Goal: Transaction & Acquisition: Download file/media

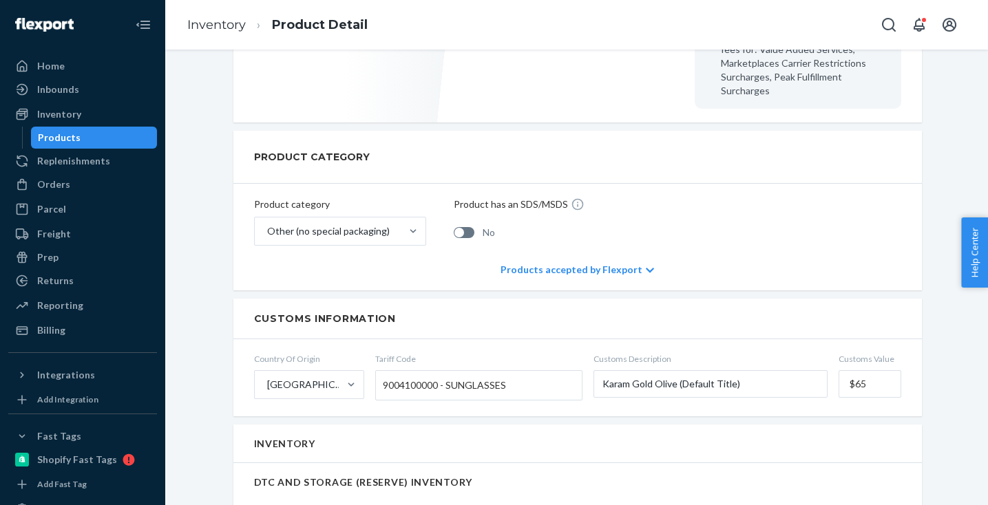
scroll to position [583, 0]
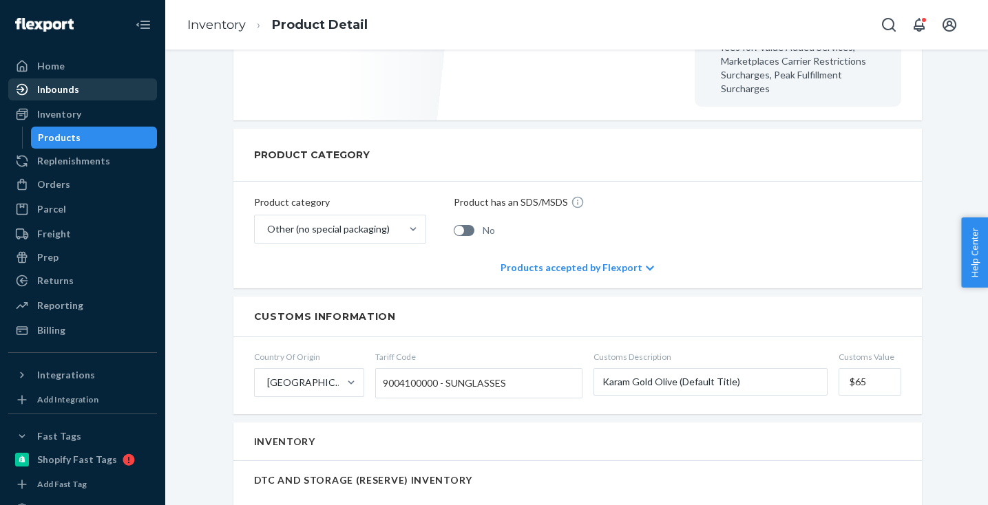
click at [45, 90] on div "Inbounds" at bounding box center [58, 90] width 42 height 14
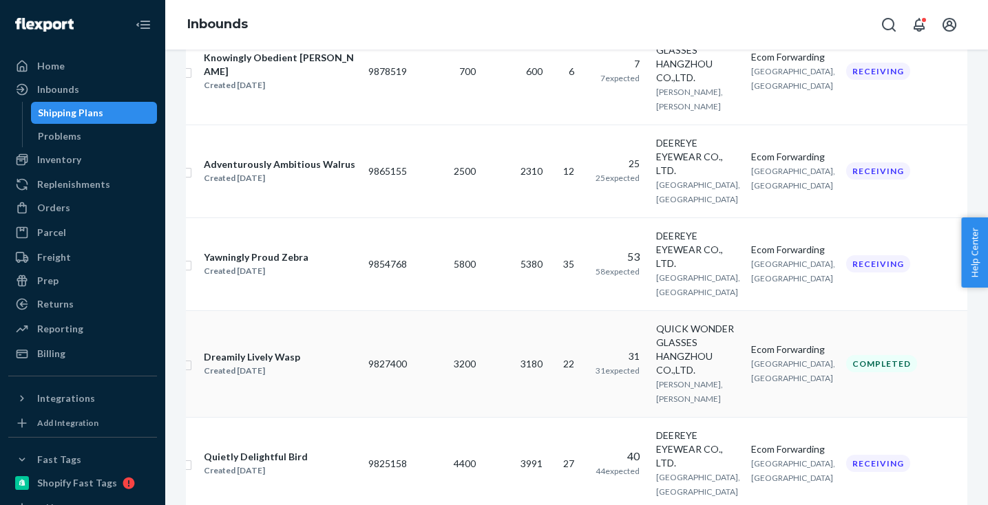
scroll to position [631, 0]
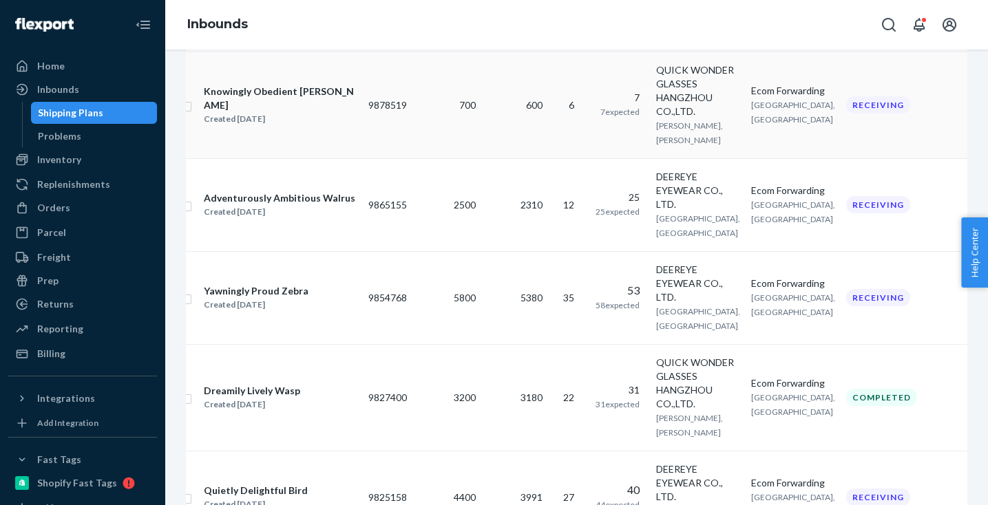
click at [657, 118] on div "QUICK WONDER GLASSES HANGZHOU CO.,LTD." at bounding box center [698, 90] width 84 height 55
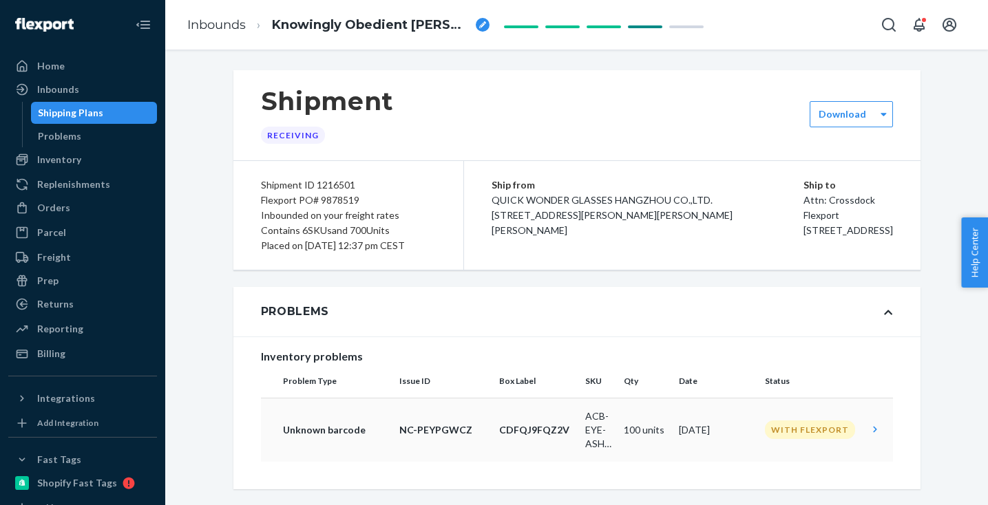
scroll to position [89, 0]
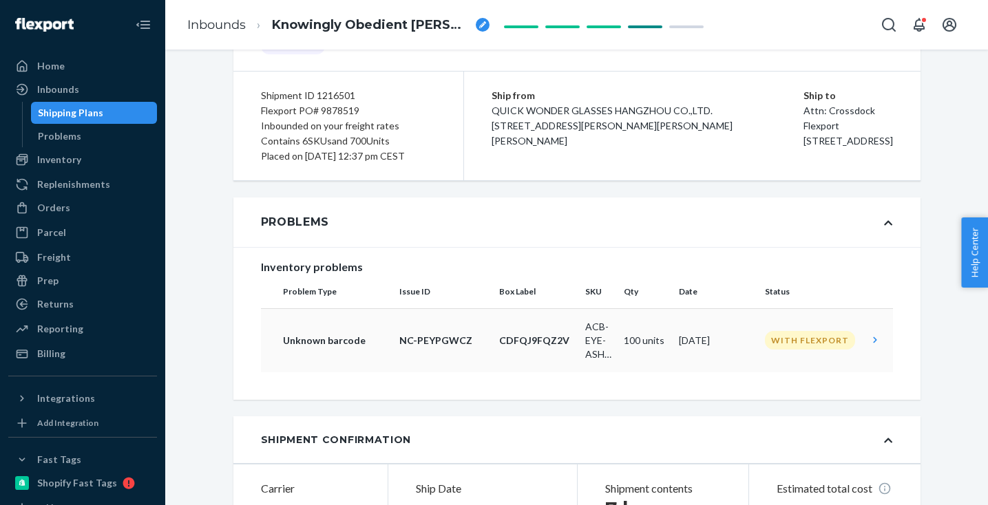
click at [872, 344] on icon at bounding box center [875, 340] width 14 height 14
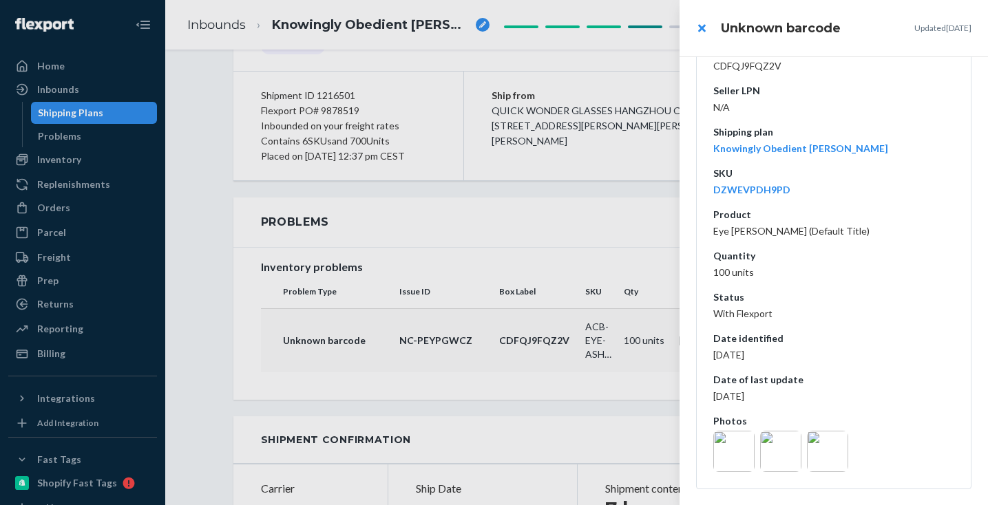
scroll to position [227, 0]
click at [781, 456] on img at bounding box center [780, 451] width 41 height 41
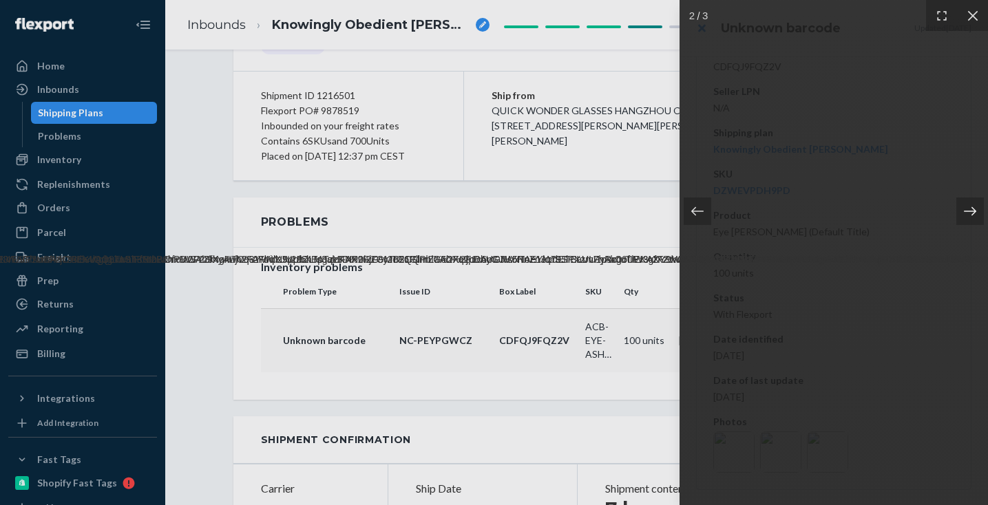
click at [960, 208] on div at bounding box center [970, 212] width 28 height 28
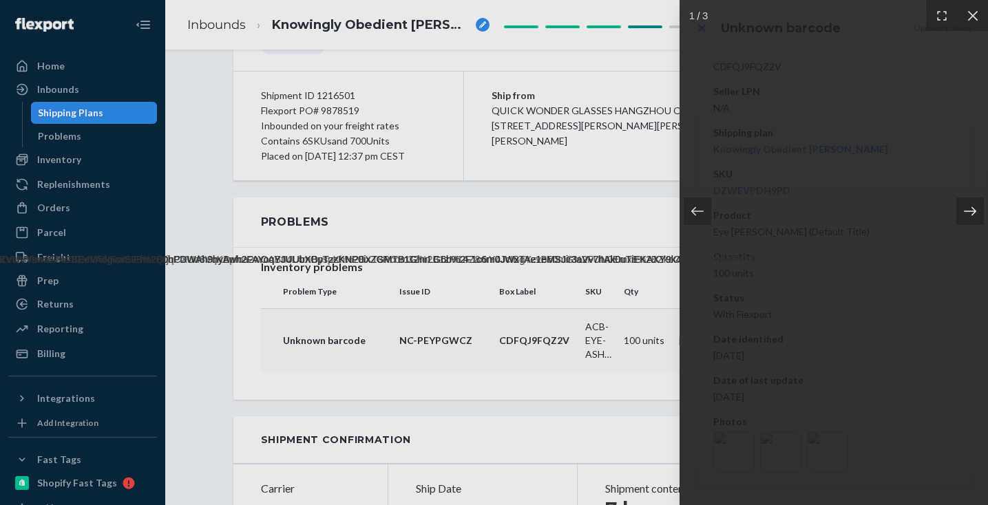
click at [960, 208] on div at bounding box center [970, 212] width 28 height 28
click at [975, 21] on icon at bounding box center [973, 16] width 14 height 14
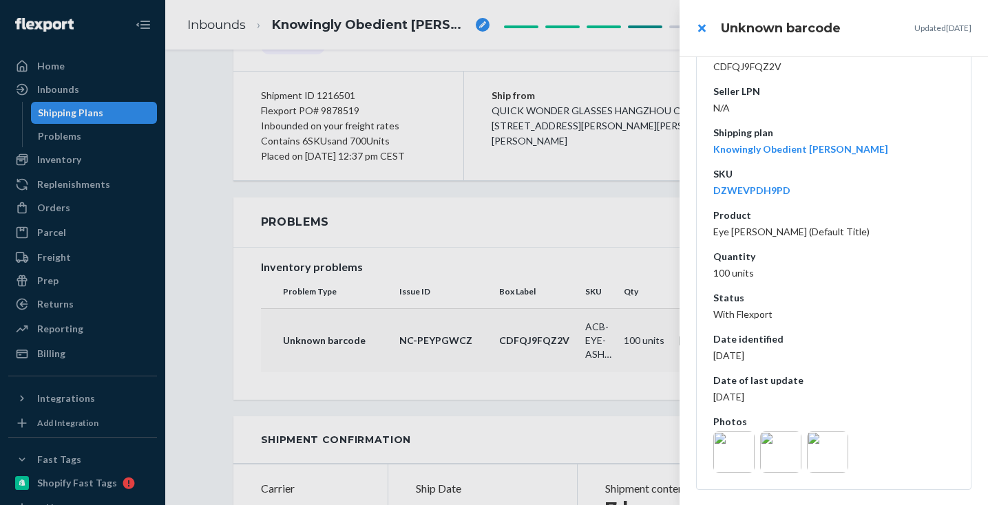
click at [543, 399] on div at bounding box center [494, 252] width 988 height 505
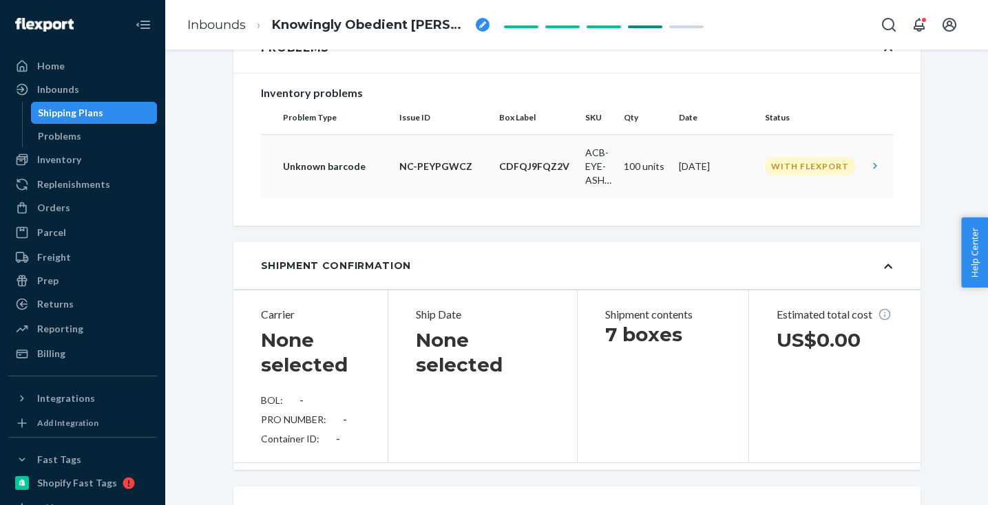
scroll to position [293, 0]
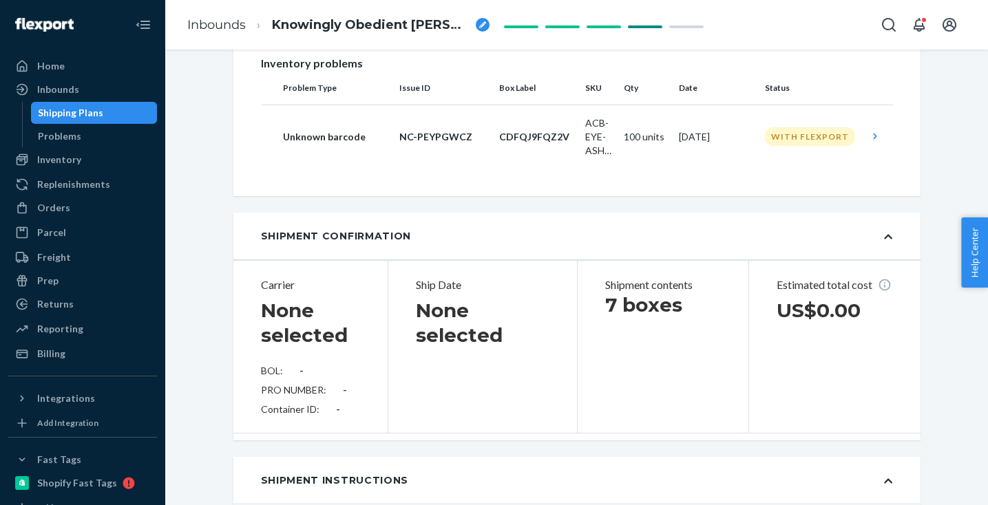
click at [871, 137] on icon at bounding box center [875, 136] width 14 height 14
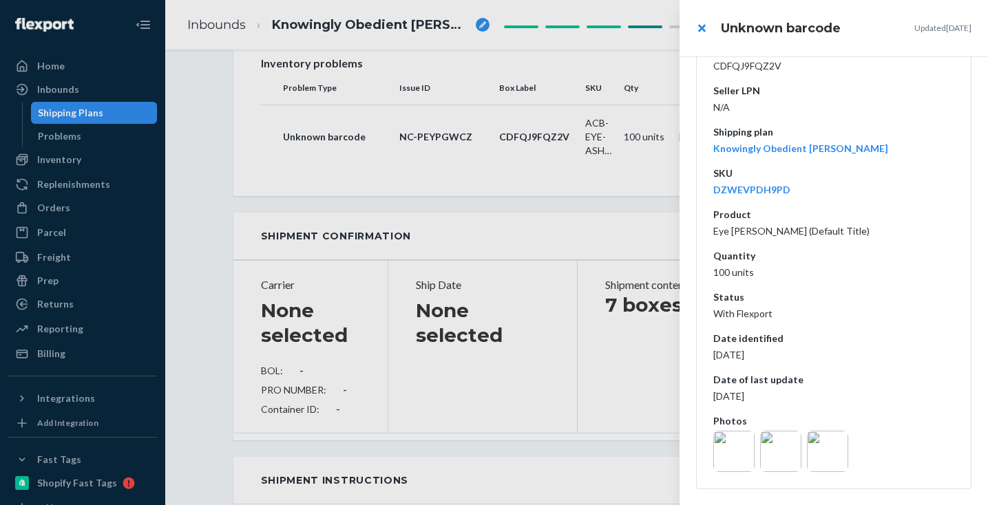
scroll to position [227, 0]
click at [599, 409] on div at bounding box center [494, 252] width 988 height 505
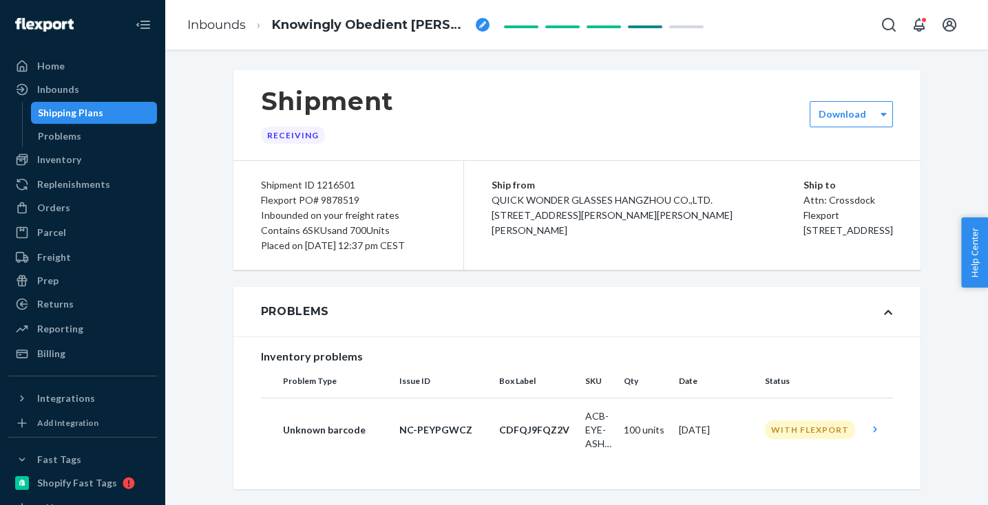
scroll to position [0, 0]
click at [67, 337] on div "Reporting" at bounding box center [83, 328] width 146 height 19
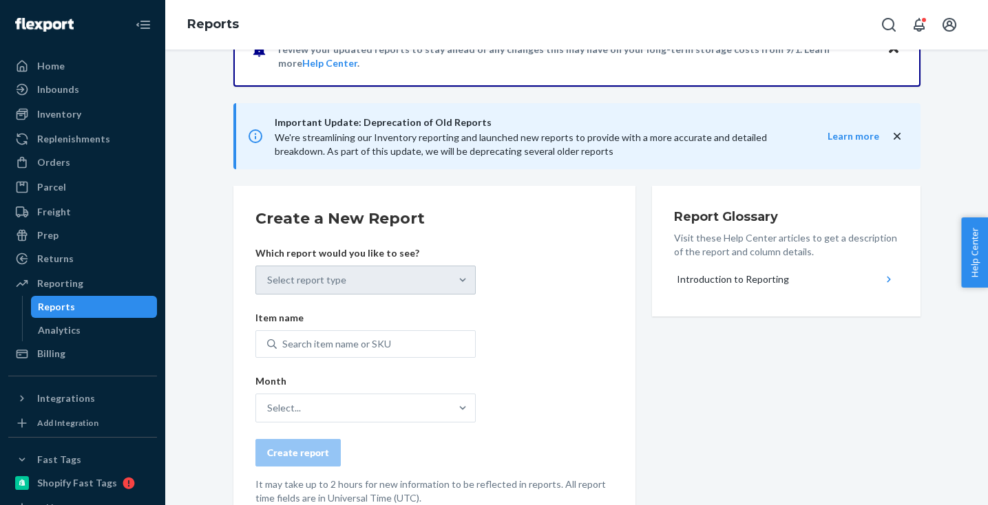
scroll to position [93, 0]
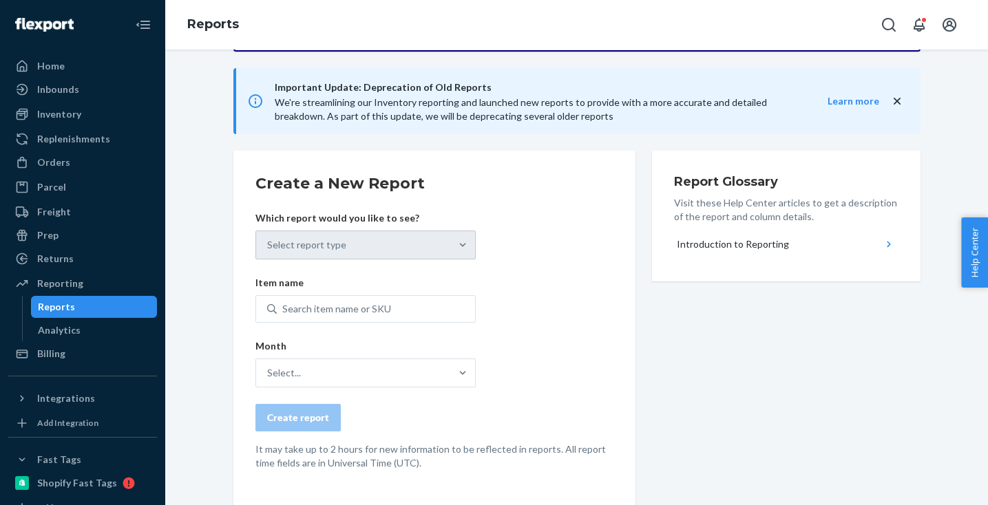
click at [438, 251] on div "Select report type" at bounding box center [365, 245] width 220 height 29
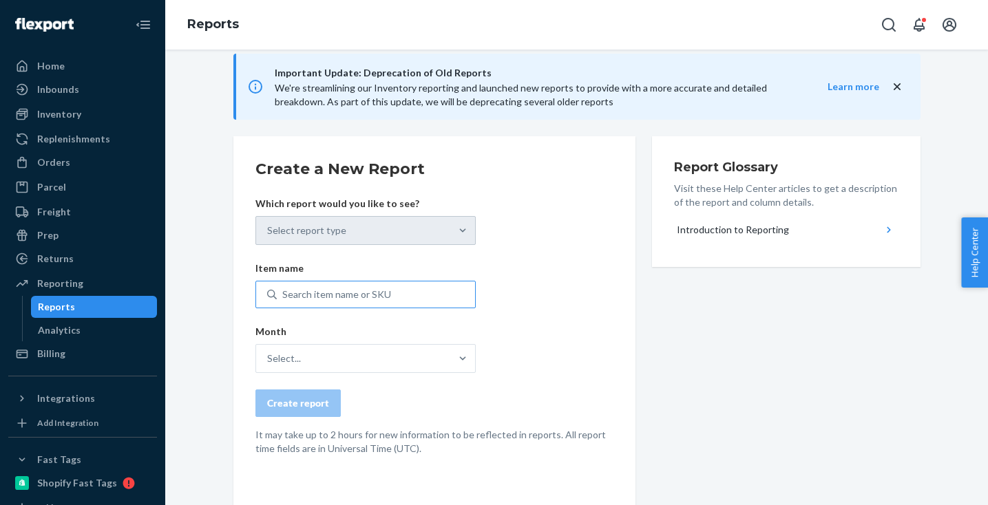
scroll to position [107, 0]
click at [308, 234] on div "Select report type" at bounding box center [365, 230] width 220 height 29
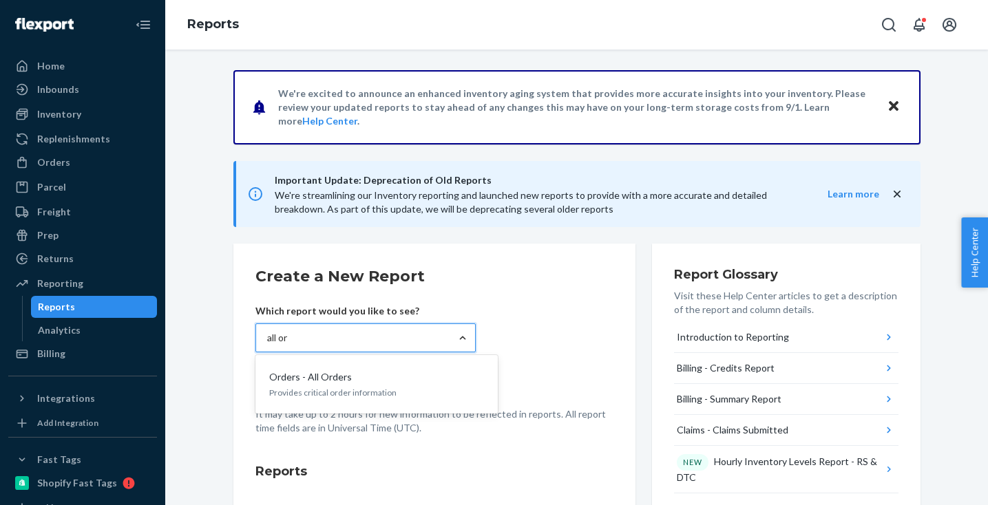
type input "all ord"
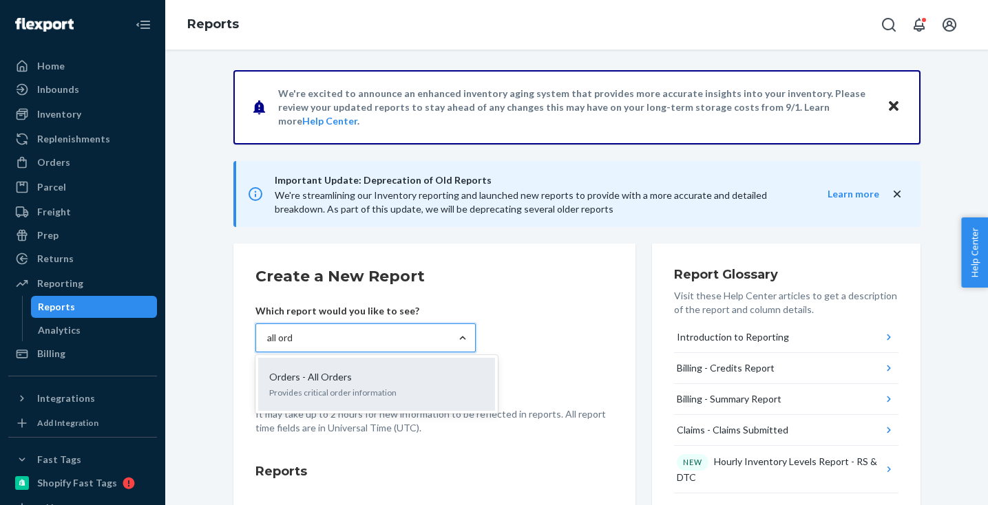
click at [350, 395] on p "Provides critical order information" at bounding box center [376, 393] width 215 height 12
click at [295, 345] on input "all ord" at bounding box center [281, 338] width 28 height 14
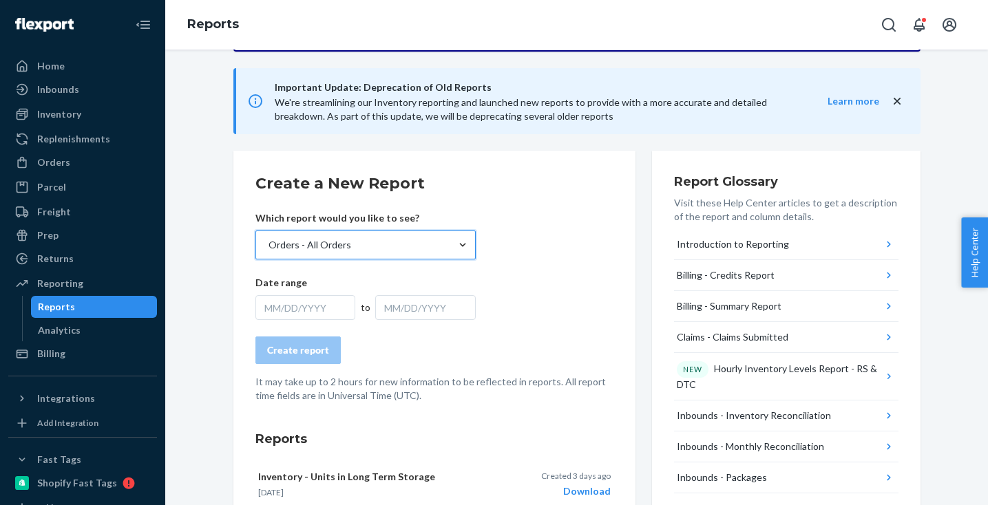
scroll to position [100, 0]
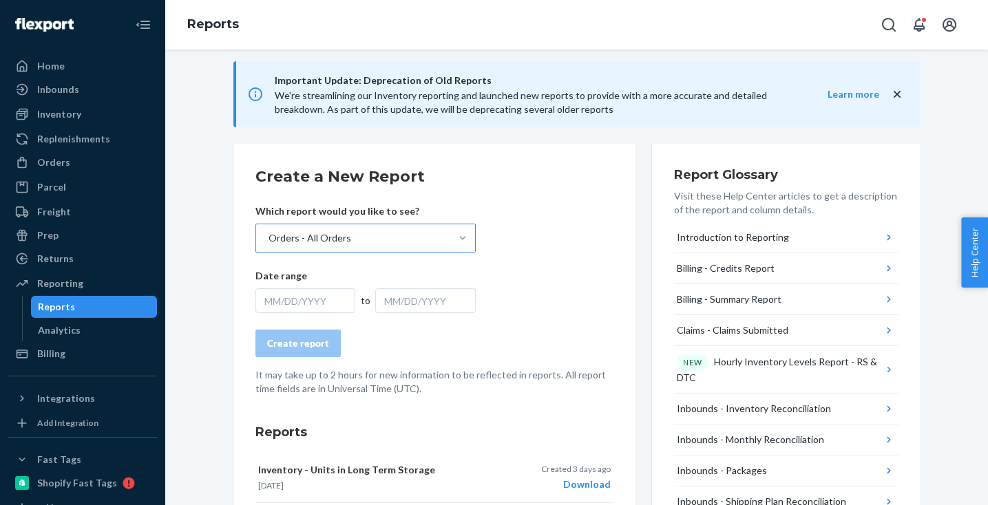
click at [280, 297] on div "MM/DD/YYYY" at bounding box center [305, 300] width 100 height 25
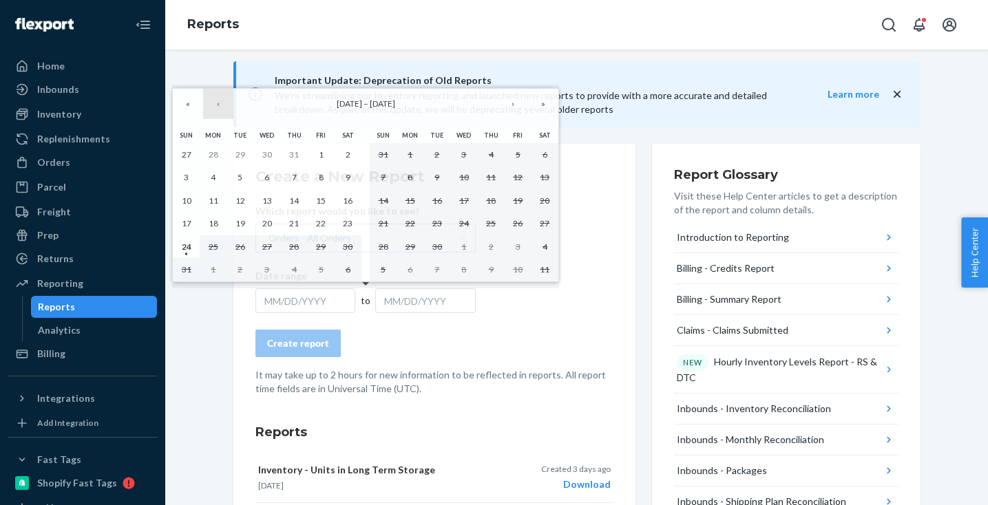
click at [213, 106] on button "‹" at bounding box center [218, 104] width 30 height 30
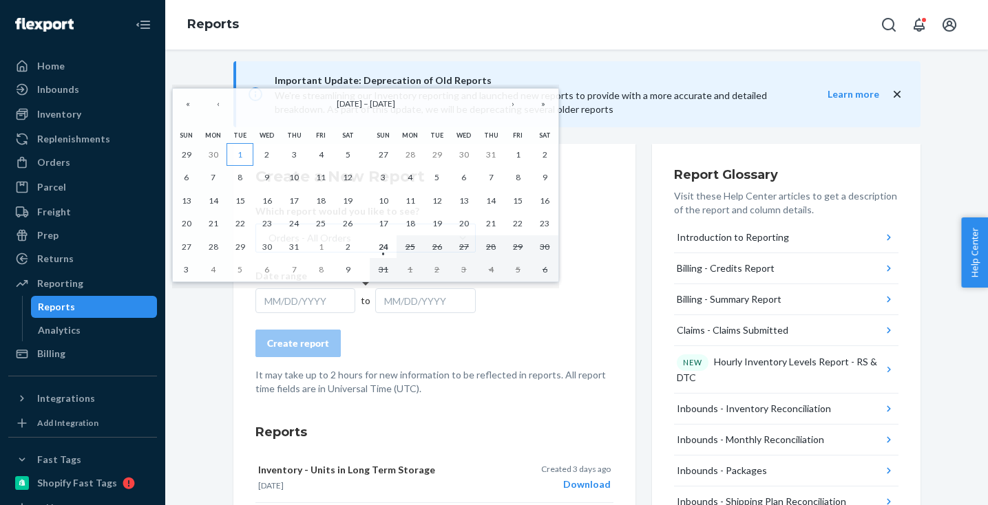
click at [242, 155] on abbr "1" at bounding box center [239, 154] width 5 height 10
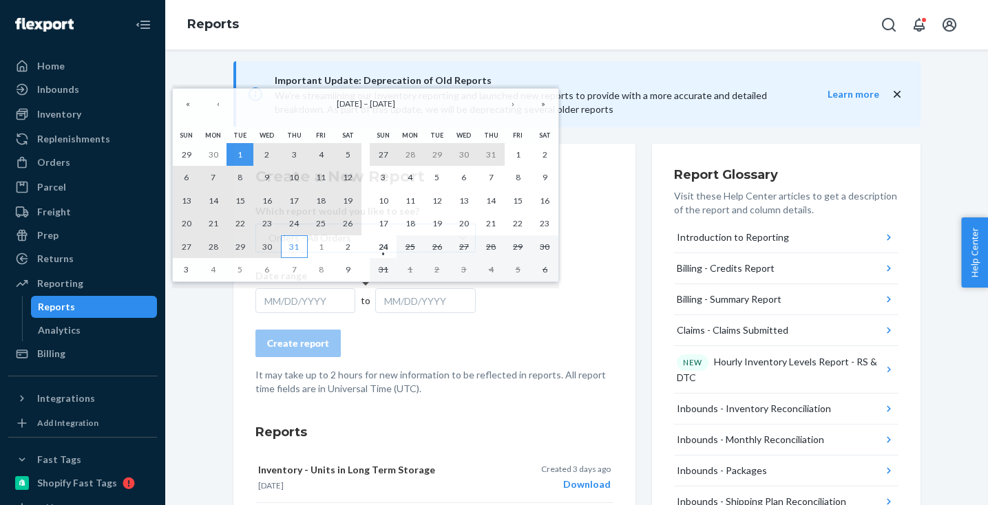
click at [299, 242] on button "31" at bounding box center [294, 246] width 27 height 23
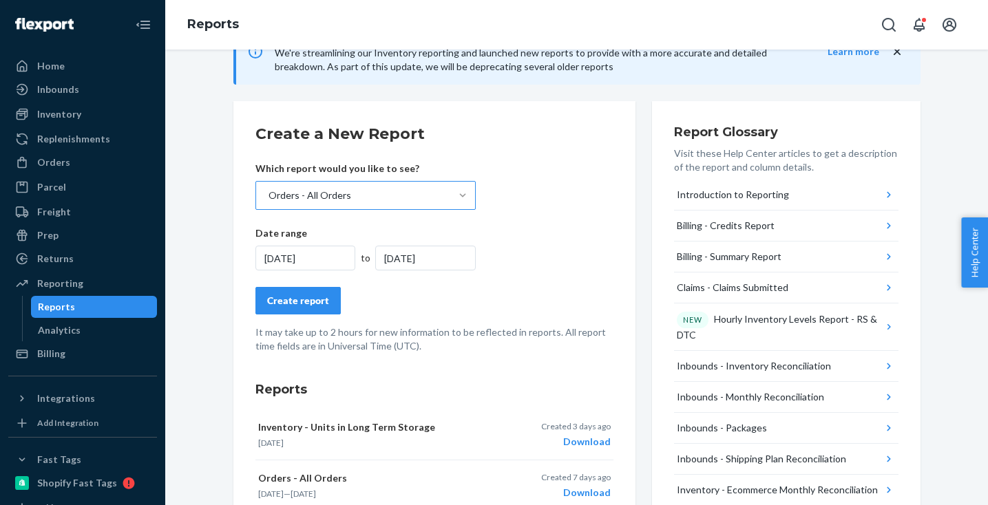
scroll to position [147, 0]
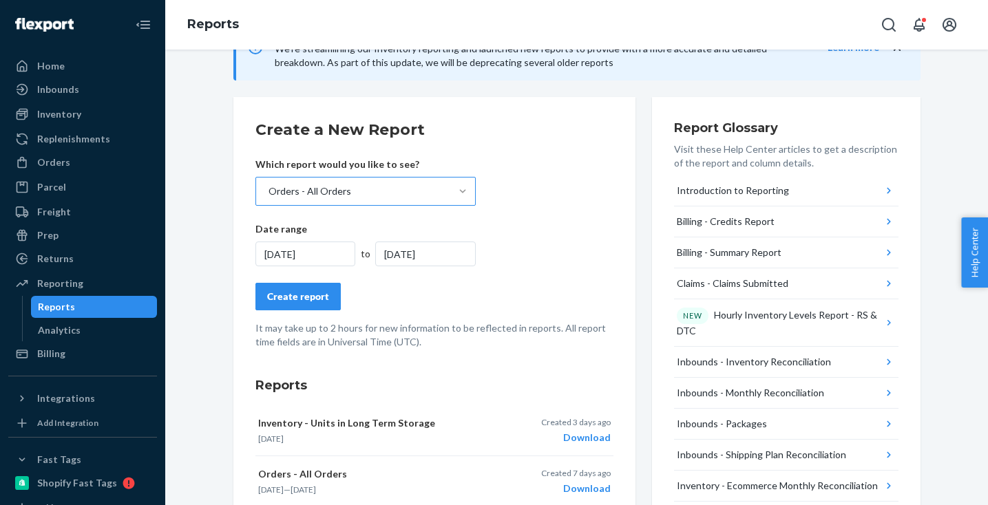
click at [310, 302] on div "Create report" at bounding box center [298, 297] width 62 height 14
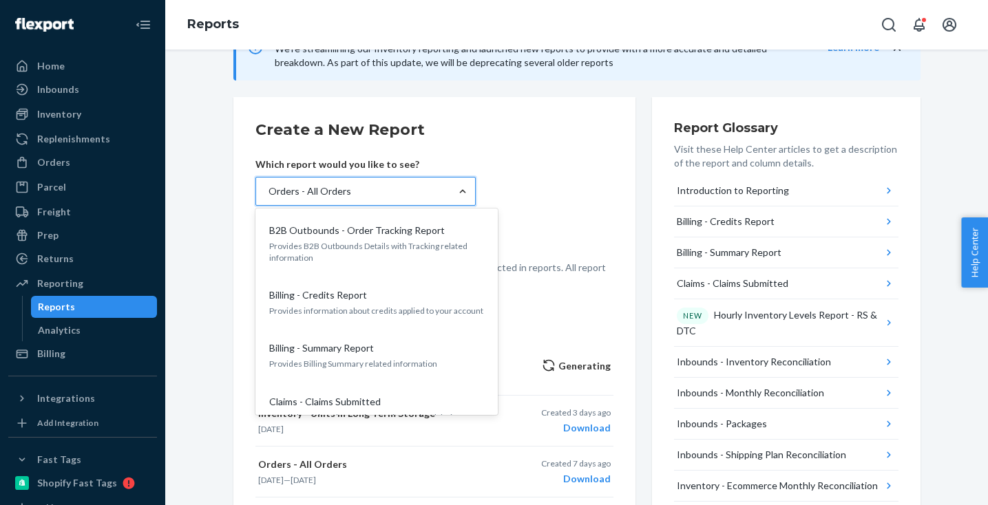
click at [356, 186] on div "Orders - All Orders" at bounding box center [353, 192] width 194 height 28
click at [268, 186] on input "option Orders - All Orders, selected. option B2B Outbounds - Order Tracking Rep…" at bounding box center [267, 191] width 1 height 14
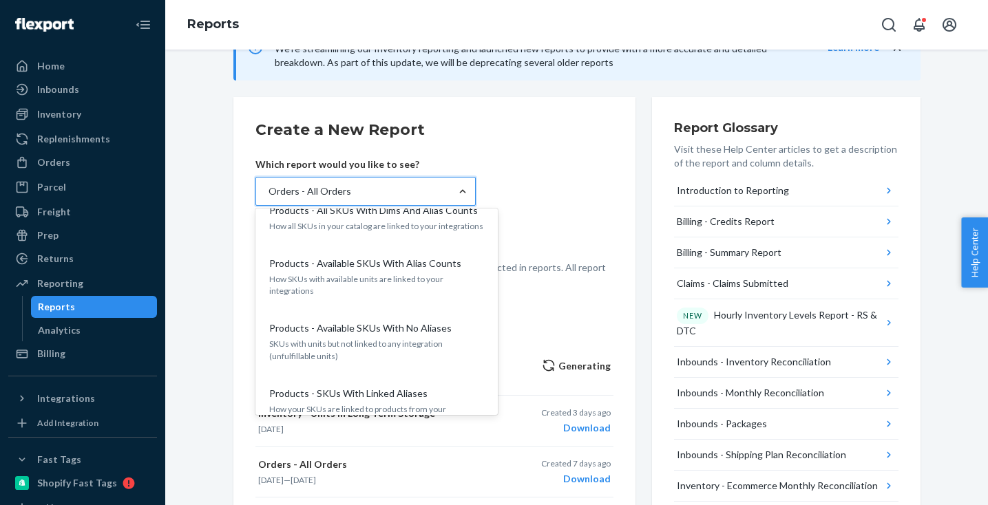
scroll to position [1623, 0]
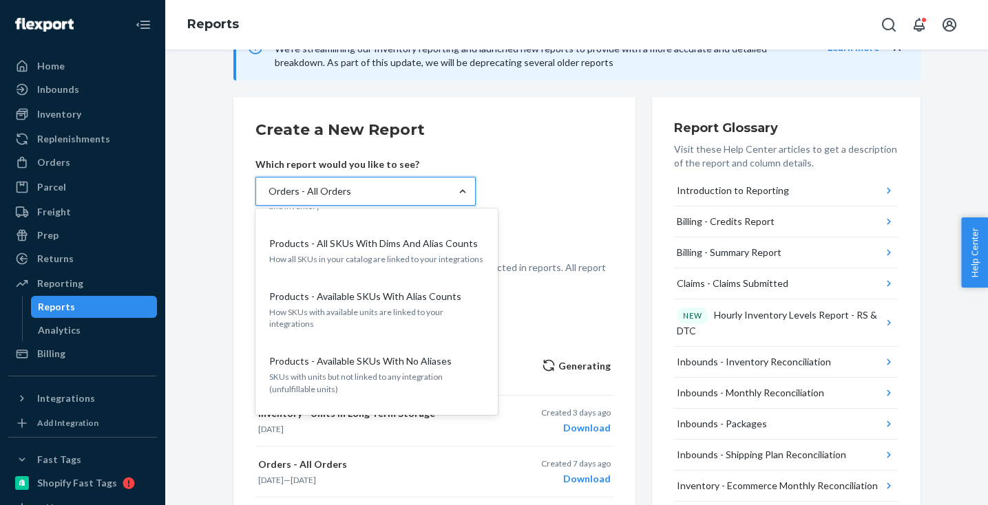
click at [501, 158] on form "Create a New Report Which report would you like to see? option Orders - All Ord…" at bounding box center [434, 203] width 358 height 169
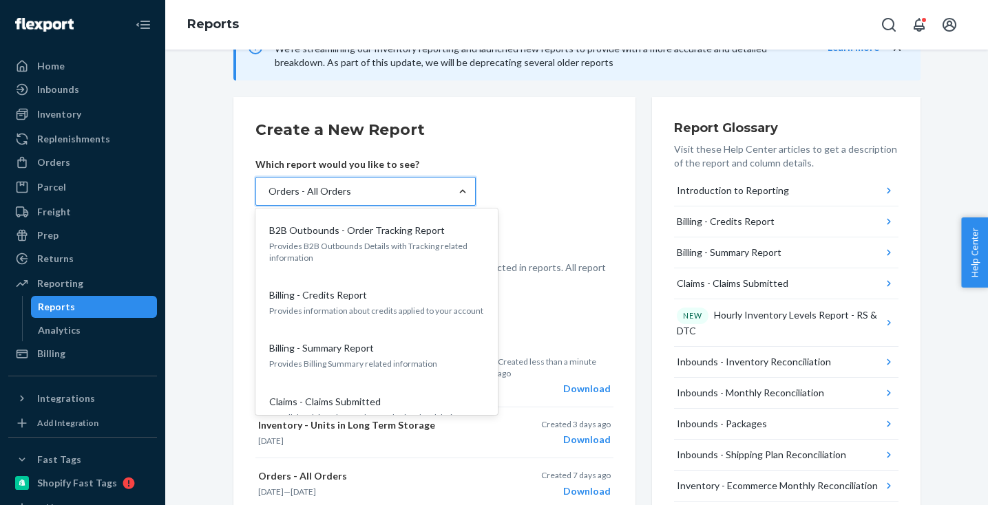
click at [409, 182] on div "Orders - All Orders" at bounding box center [353, 192] width 194 height 28
click at [268, 184] on input "option Orders - All Orders, selected. option B2B Outbounds - Order Tracking Rep…" at bounding box center [267, 191] width 1 height 14
click at [342, 193] on div "Orders - All Orders" at bounding box center [309, 191] width 83 height 14
click at [268, 193] on input "option Orders - All Orders, selected. option B2B Outbounds - Order Tracking Rep…" at bounding box center [267, 191] width 1 height 14
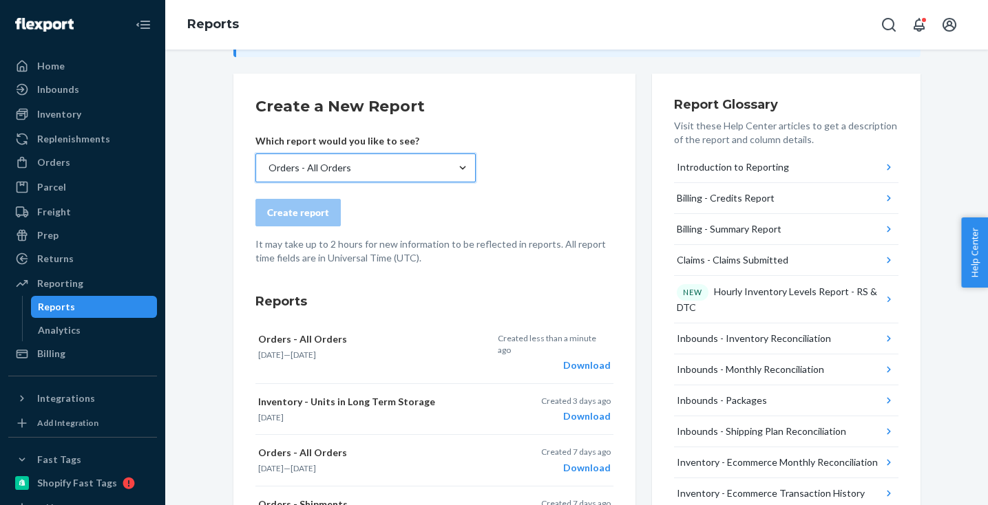
scroll to position [173, 0]
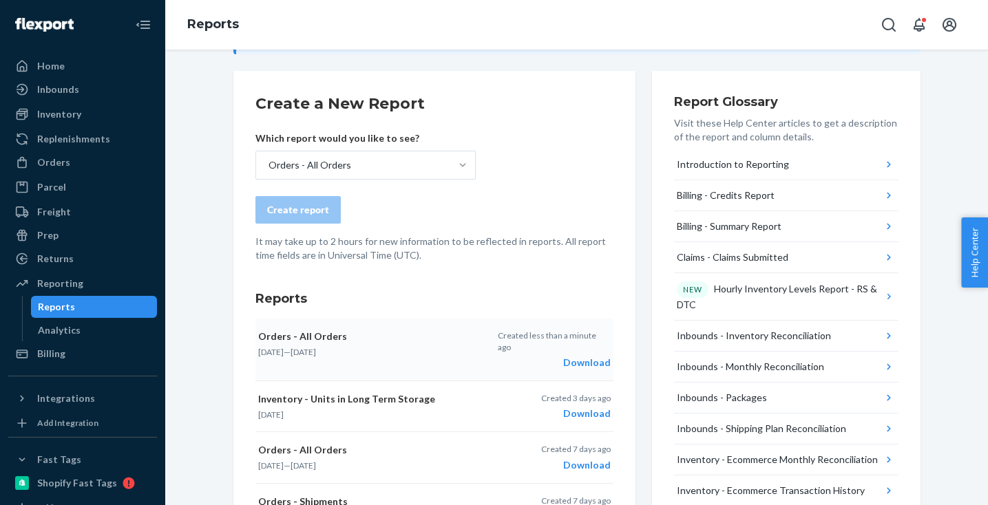
click at [573, 356] on div "Download" at bounding box center [554, 363] width 112 height 14
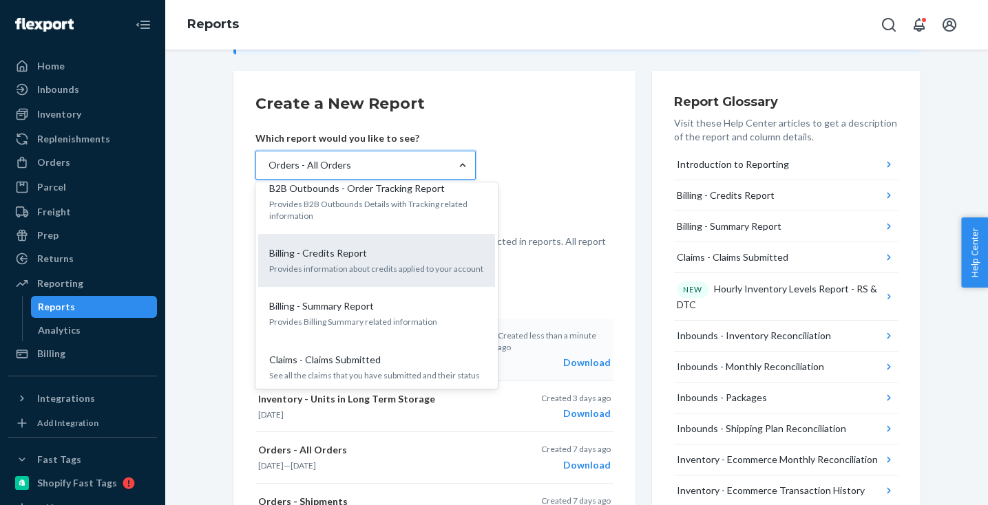
scroll to position [0, 0]
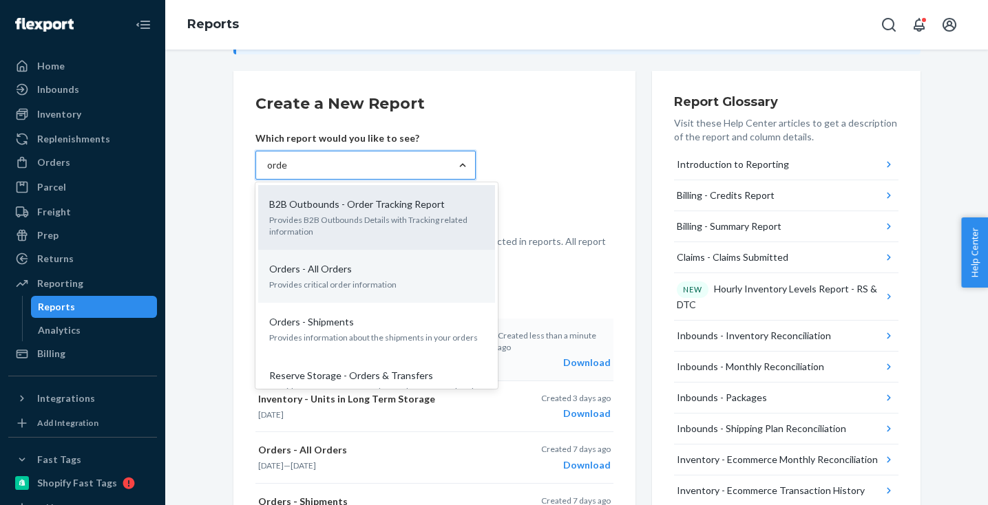
type input "order"
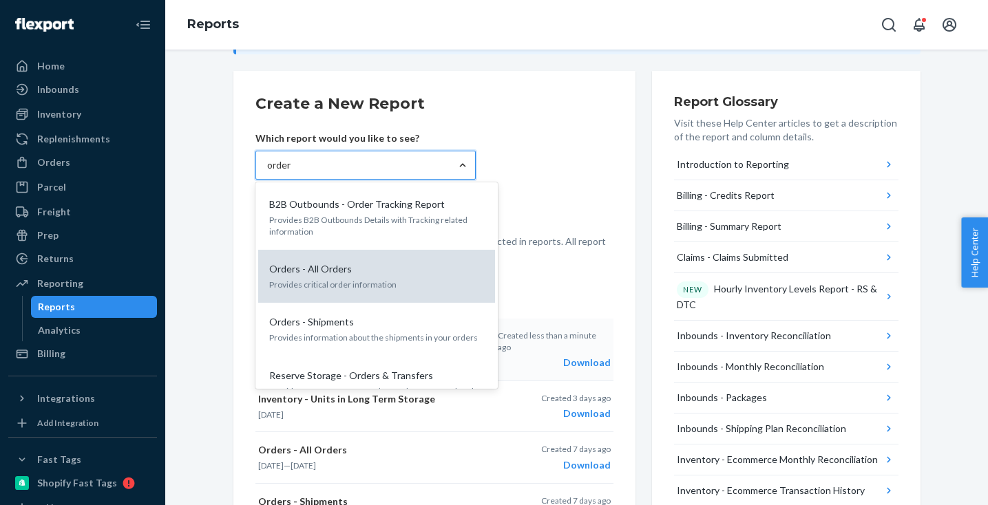
click at [329, 279] on p "Provides critical order information" at bounding box center [376, 285] width 215 height 12
click at [292, 172] on input "order" at bounding box center [279, 165] width 25 height 14
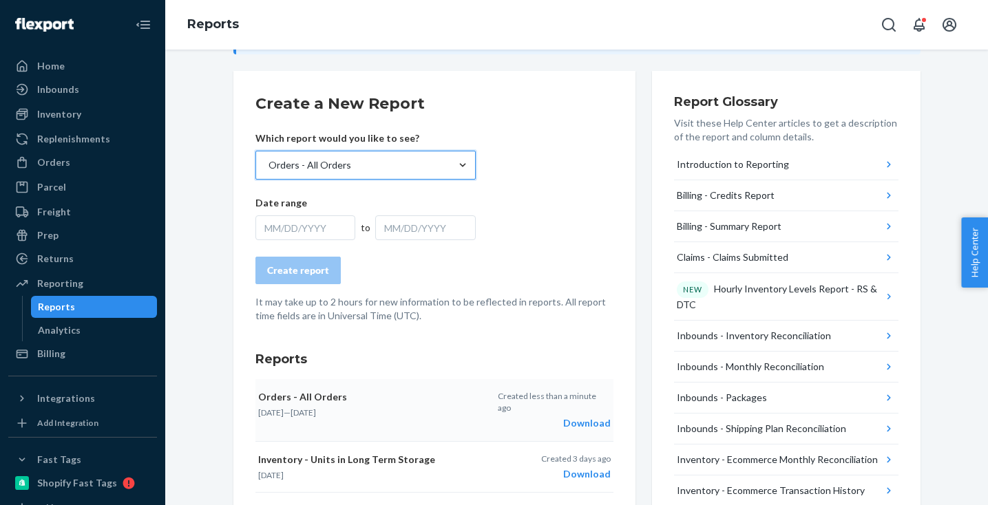
click at [299, 220] on div "MM/DD/YYYY" at bounding box center [305, 227] width 100 height 25
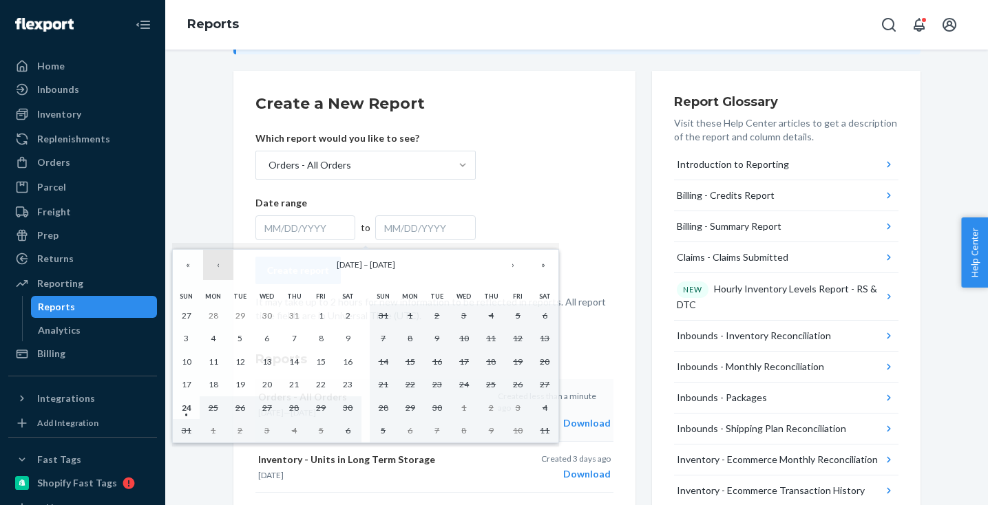
click at [215, 262] on button "‹" at bounding box center [218, 265] width 30 height 30
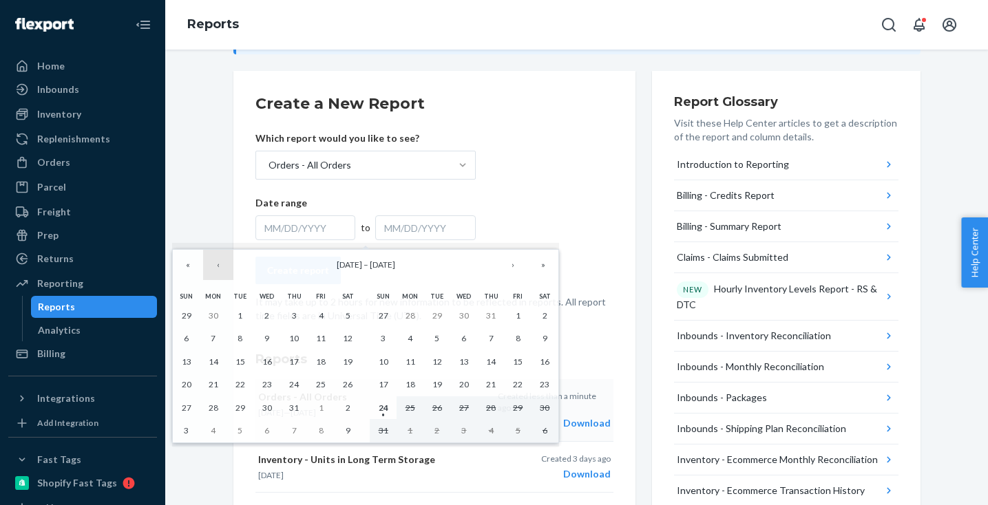
click at [215, 262] on button "‹" at bounding box center [218, 265] width 30 height 30
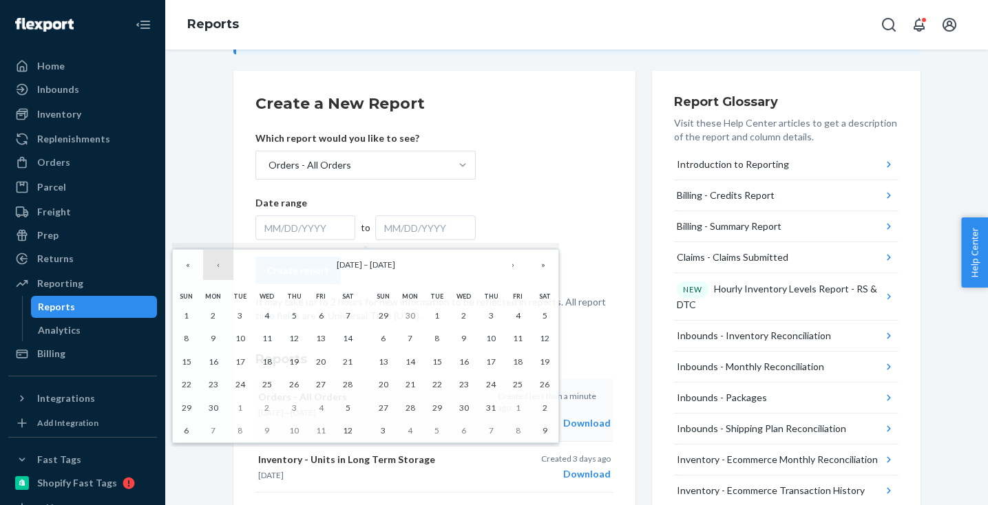
click at [215, 262] on button "‹" at bounding box center [218, 265] width 30 height 30
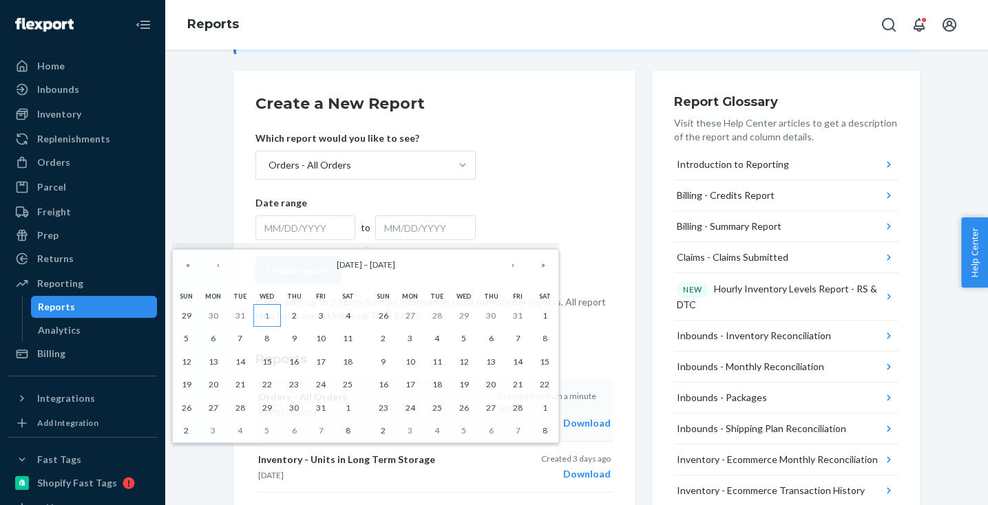
click at [266, 314] on abbr "1" at bounding box center [266, 315] width 5 height 10
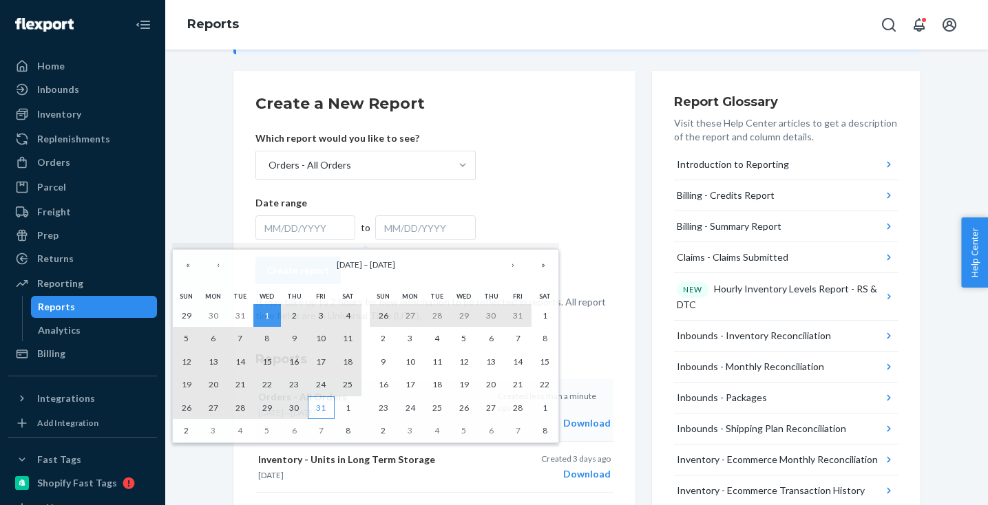
click at [327, 401] on button "31" at bounding box center [321, 407] width 27 height 23
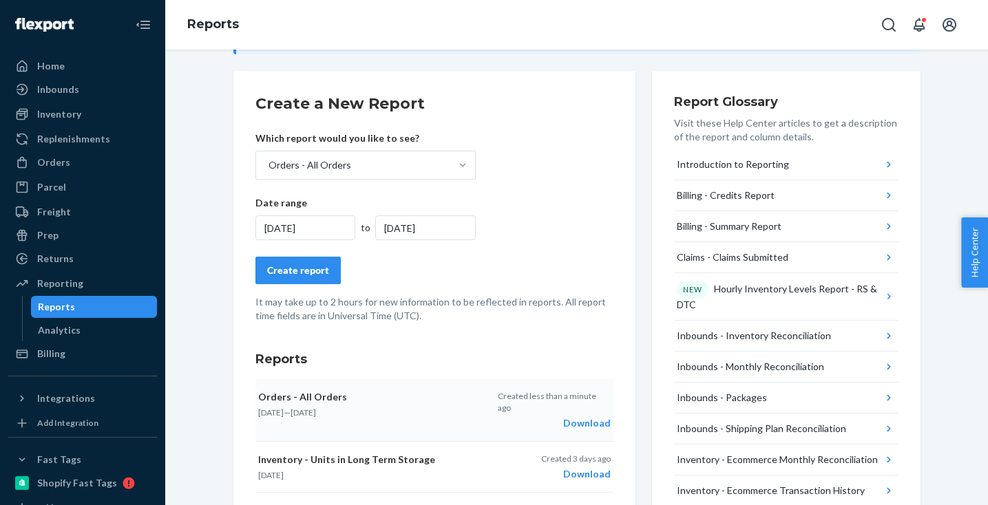
click at [310, 273] on div "Create report" at bounding box center [298, 271] width 62 height 14
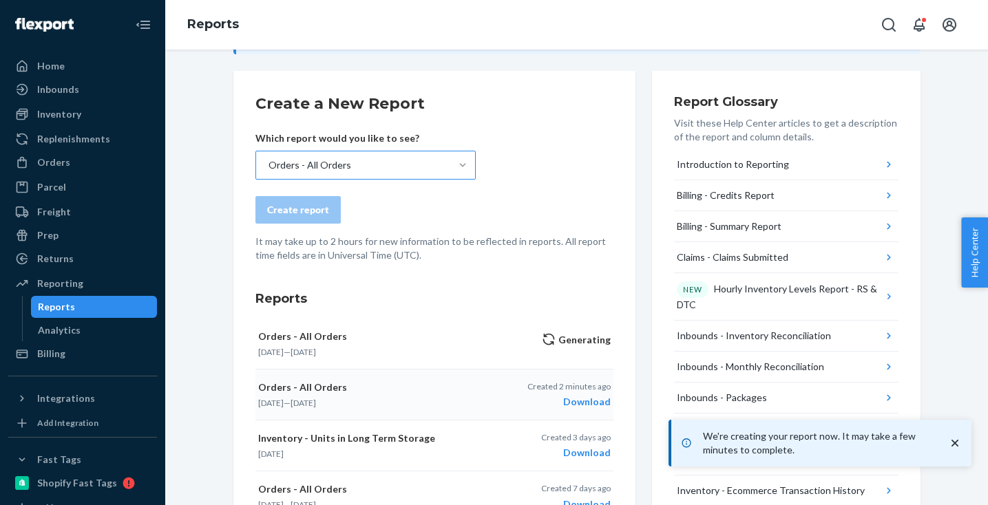
click at [350, 163] on div "Orders - All Orders" at bounding box center [353, 165] width 194 height 28
click at [268, 163] on input "Orders - All Orders" at bounding box center [267, 165] width 1 height 14
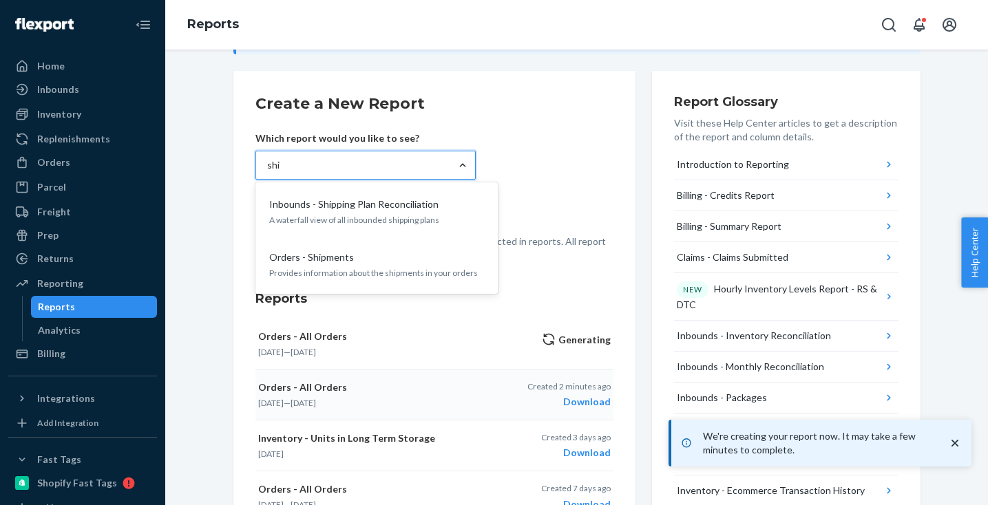
type input "ship"
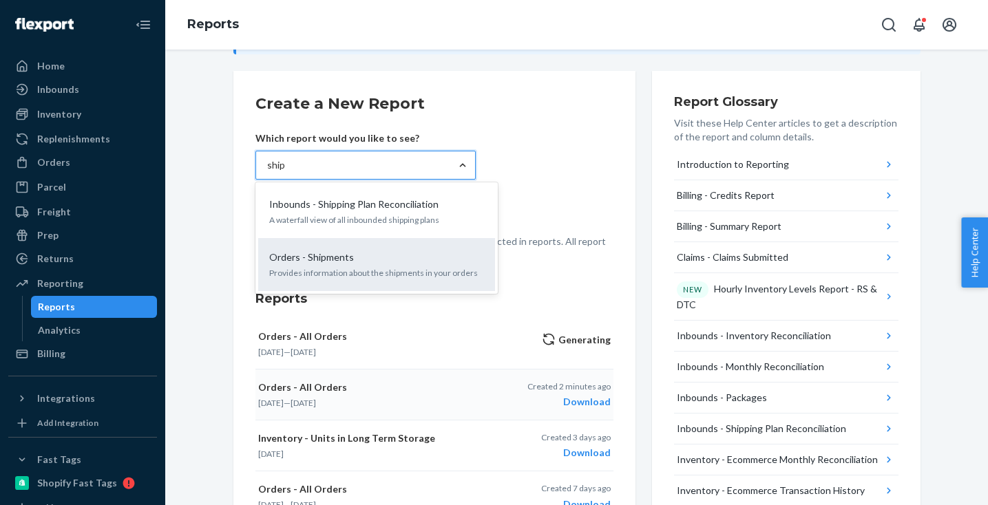
click at [329, 255] on p "Orders - Shipments" at bounding box center [311, 258] width 85 height 14
click at [286, 172] on input "ship" at bounding box center [276, 165] width 19 height 14
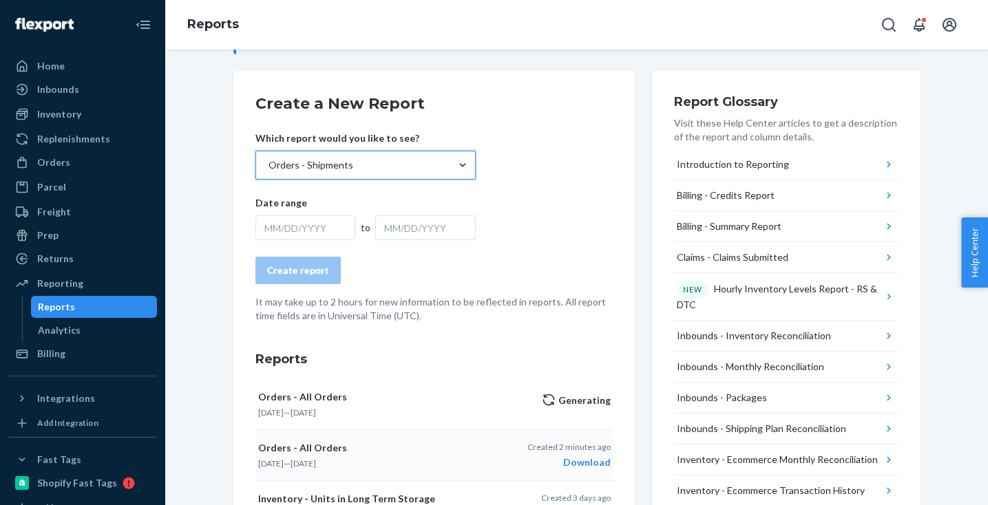
click at [288, 226] on div "MM/DD/YYYY" at bounding box center [305, 227] width 100 height 25
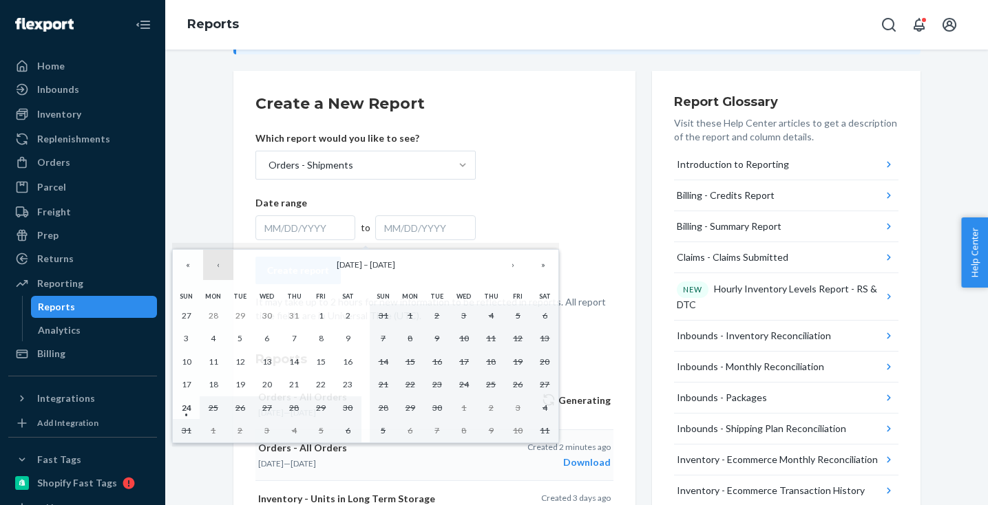
click at [215, 264] on button "‹" at bounding box center [218, 265] width 30 height 30
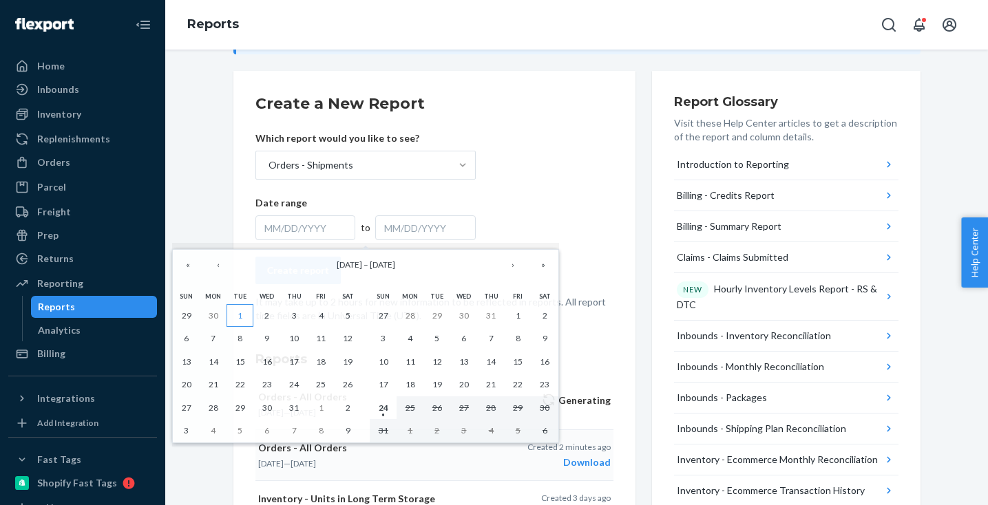
click at [242, 315] on abbr "1" at bounding box center [239, 315] width 5 height 10
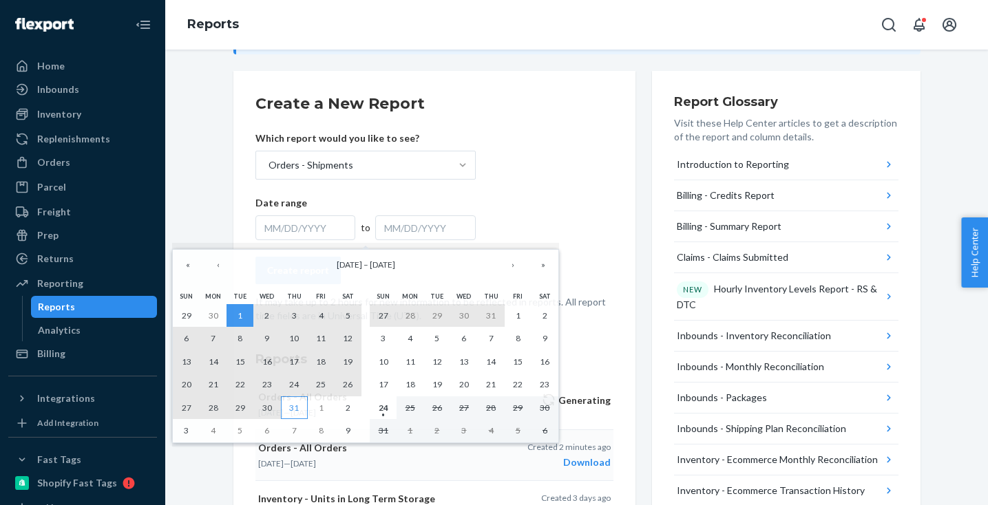
click at [294, 407] on abbr "31" at bounding box center [294, 408] width 10 height 10
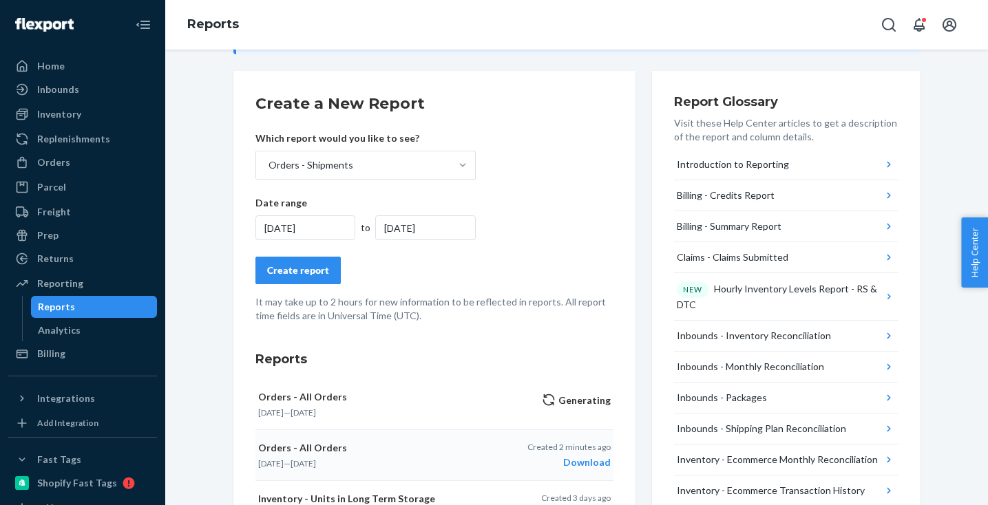
click at [321, 277] on button "Create report" at bounding box center [297, 271] width 85 height 28
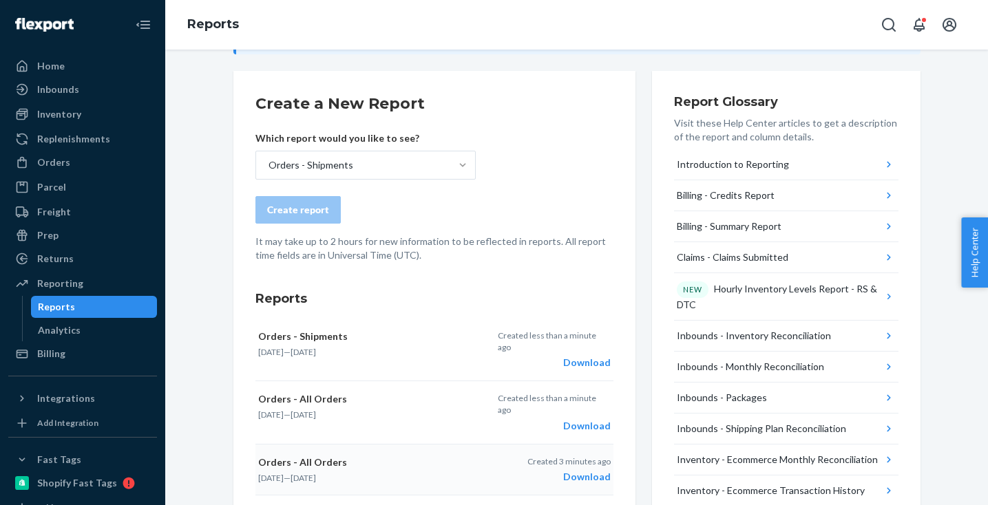
click at [440, 257] on p "It may take up to 2 hours for new information to be reflected in reports. All r…" at bounding box center [434, 249] width 358 height 28
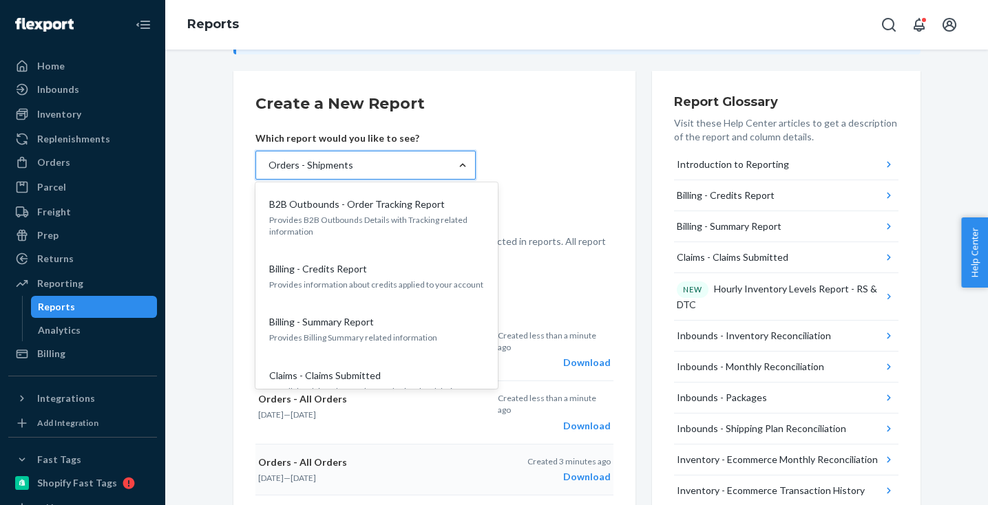
click at [408, 165] on div "Orders - Shipments" at bounding box center [353, 165] width 194 height 28
click at [268, 165] on input "option Orders - Shipments, selected. option B2B Outbounds - Order Tracking Repo…" at bounding box center [267, 165] width 1 height 14
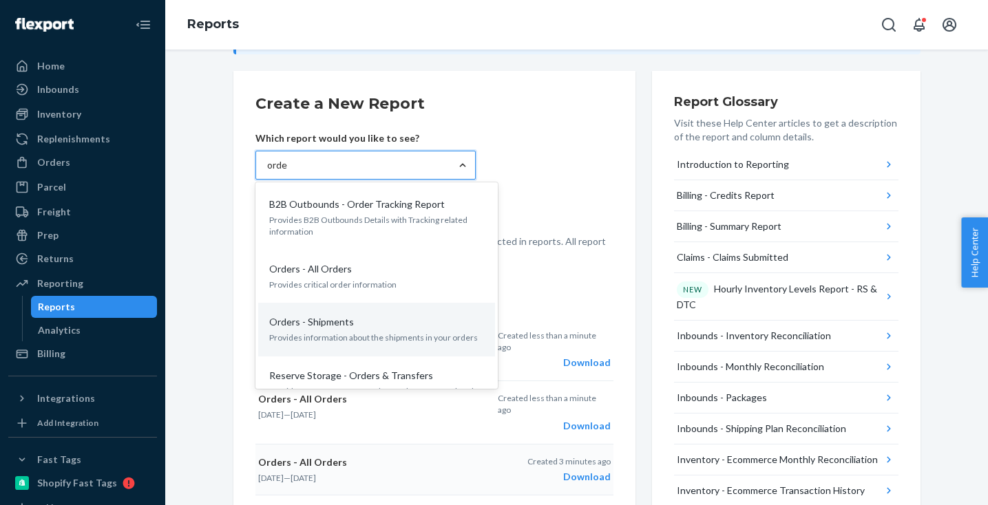
type input "order"
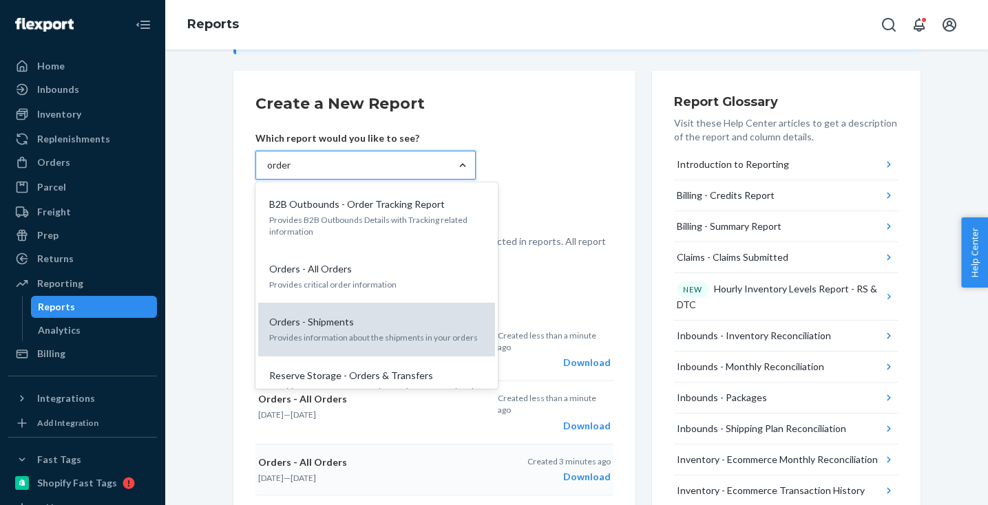
click at [336, 340] on p "Provides information about the shipments in your orders" at bounding box center [376, 338] width 215 height 12
click at [292, 172] on input "order" at bounding box center [279, 165] width 25 height 14
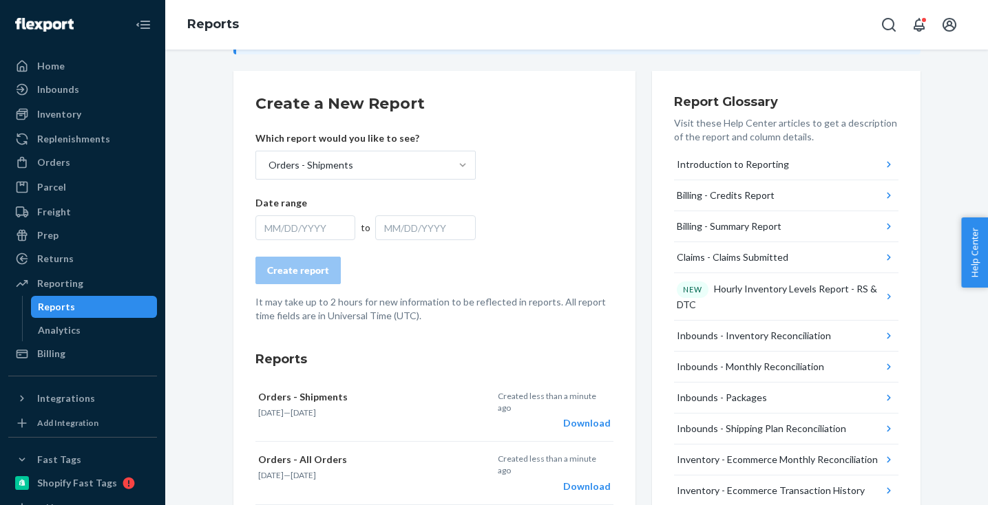
click at [286, 226] on div "MM/DD/YYYY" at bounding box center [305, 227] width 100 height 25
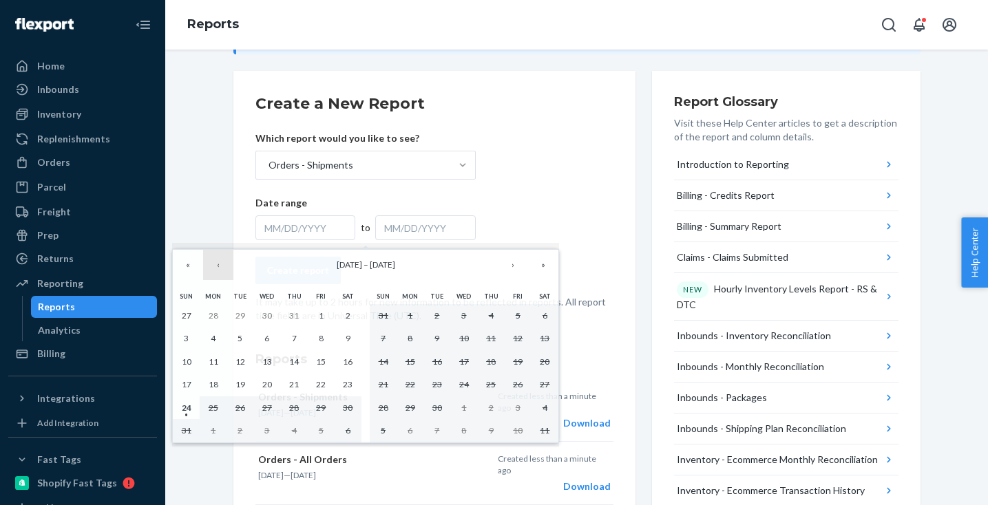
click at [219, 264] on button "‹" at bounding box center [218, 265] width 30 height 30
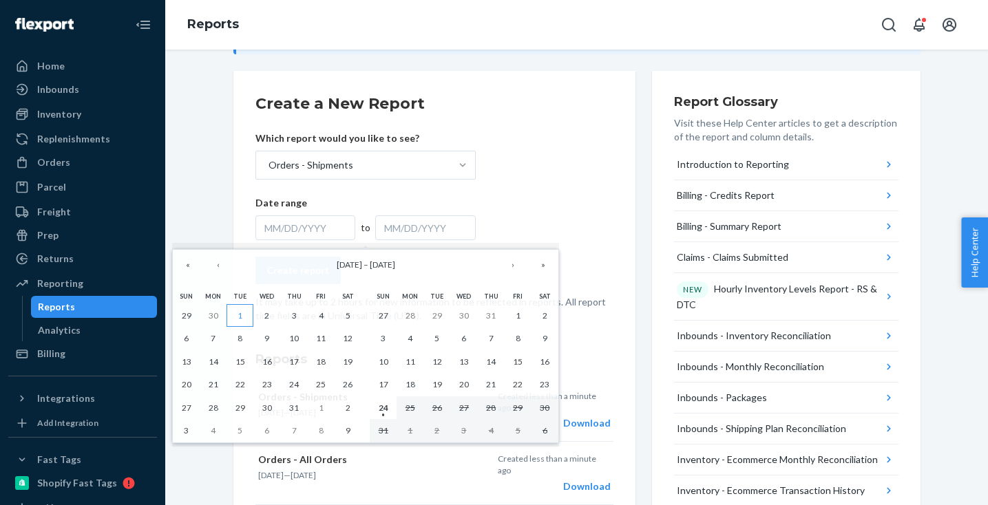
click at [237, 319] on button "1" at bounding box center [239, 315] width 27 height 23
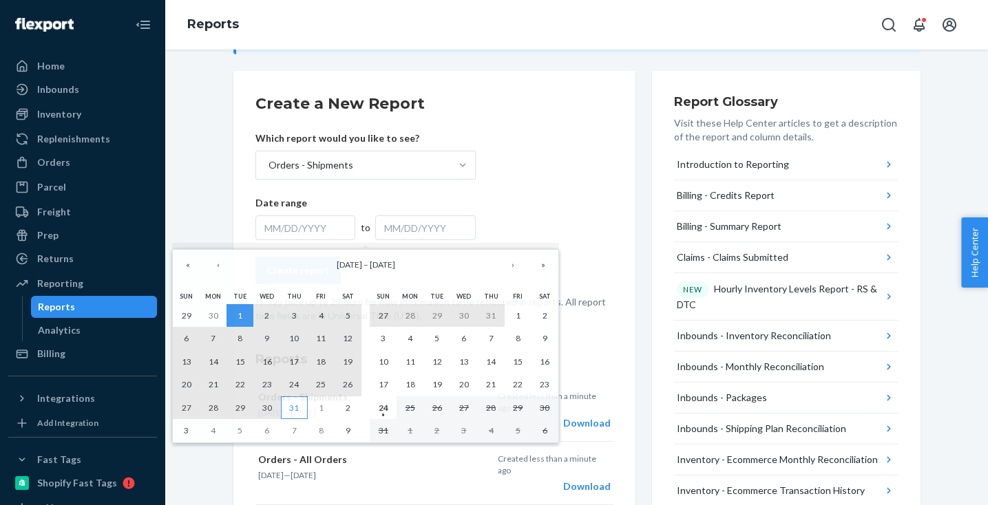
click at [299, 401] on button "31" at bounding box center [294, 407] width 27 height 23
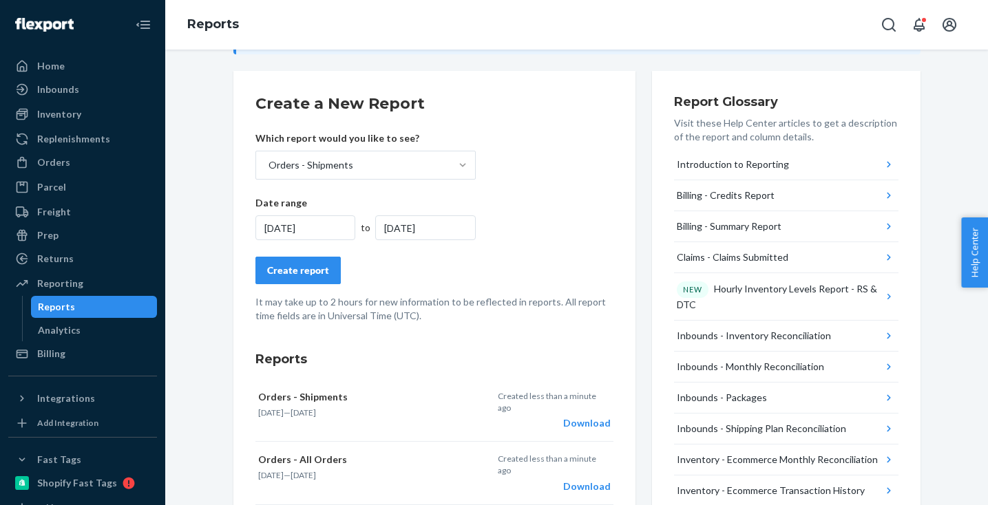
click at [284, 276] on div "Create report" at bounding box center [298, 271] width 62 height 14
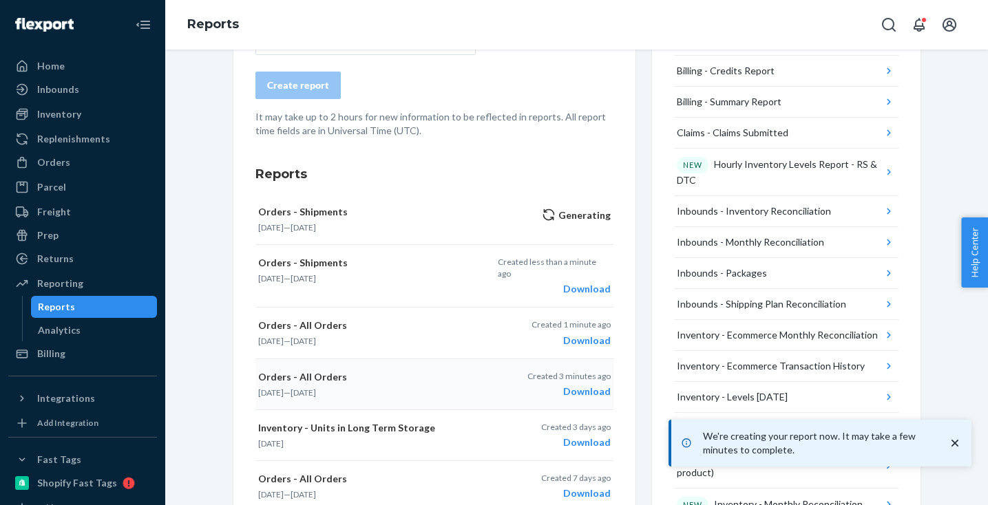
scroll to position [306, 0]
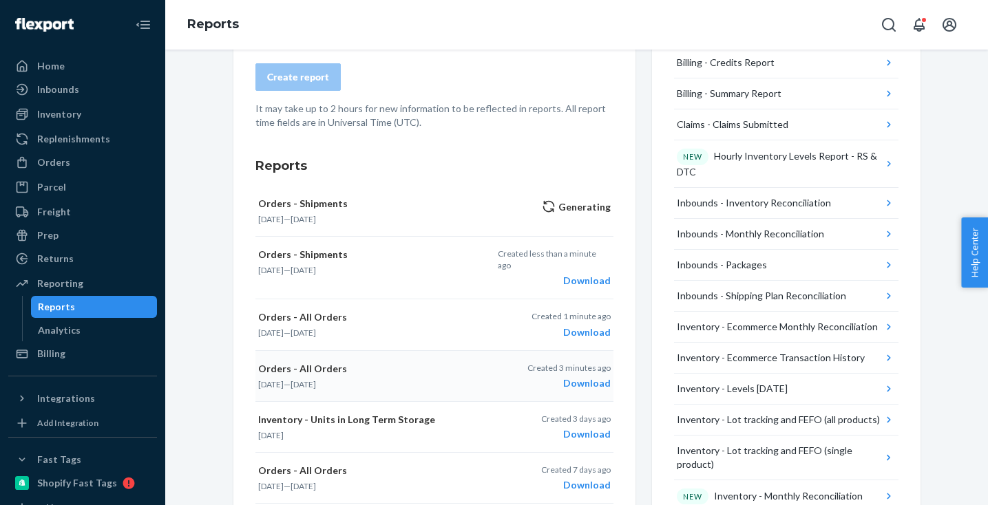
click at [566, 56] on form "Create a New Report Which report would you like to see? Orders - Shipments Crea…" at bounding box center [434, 44] width 358 height 169
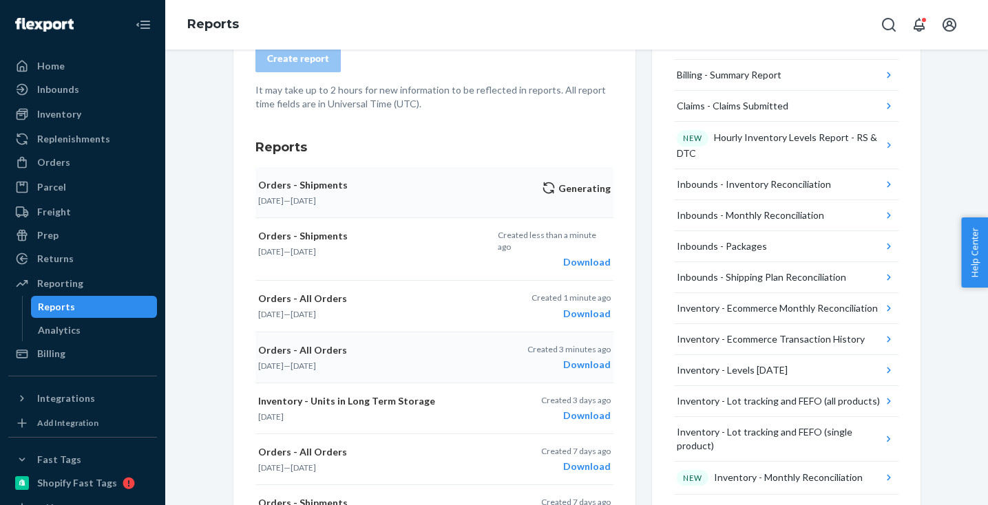
scroll to position [328, 0]
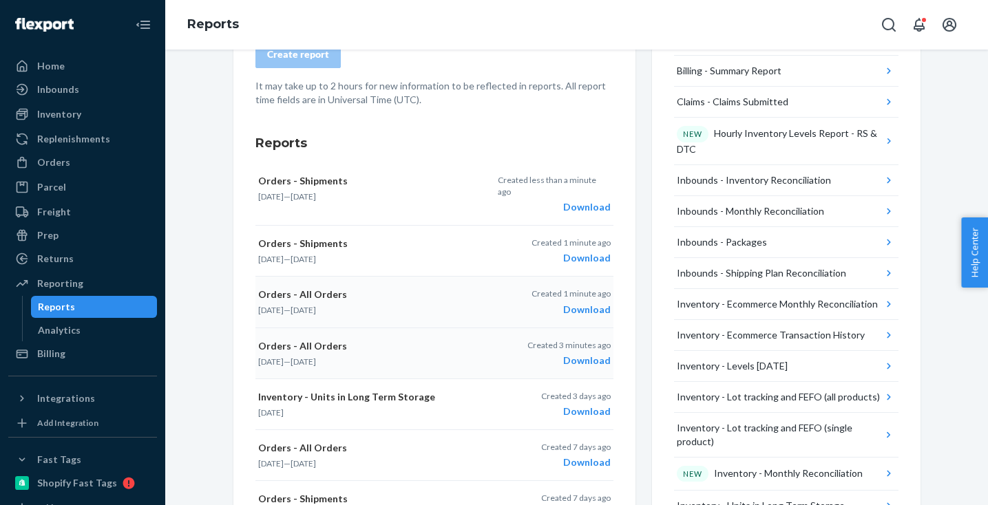
click at [590, 303] on div "Download" at bounding box center [570, 310] width 79 height 14
click at [589, 251] on div "Download" at bounding box center [570, 258] width 79 height 14
click at [593, 200] on div "Download" at bounding box center [554, 207] width 112 height 14
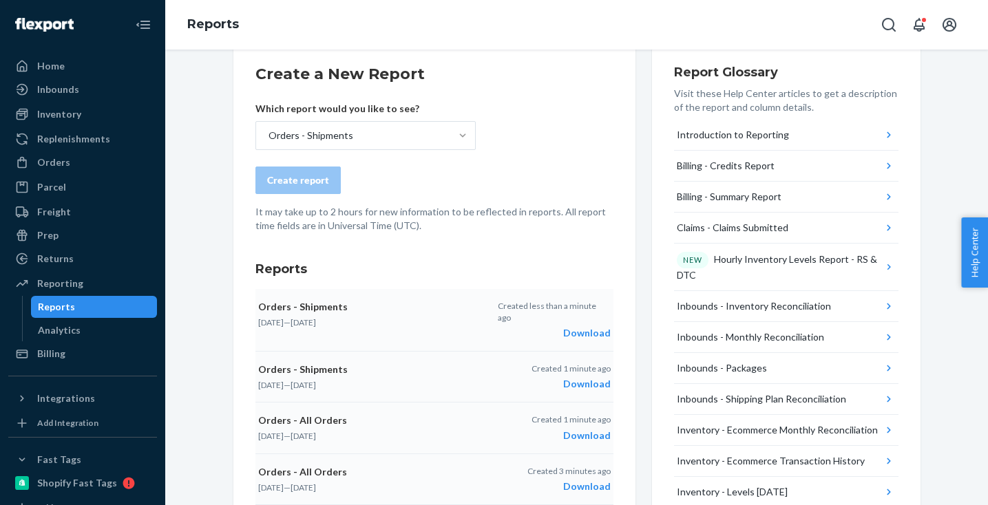
scroll to position [38, 0]
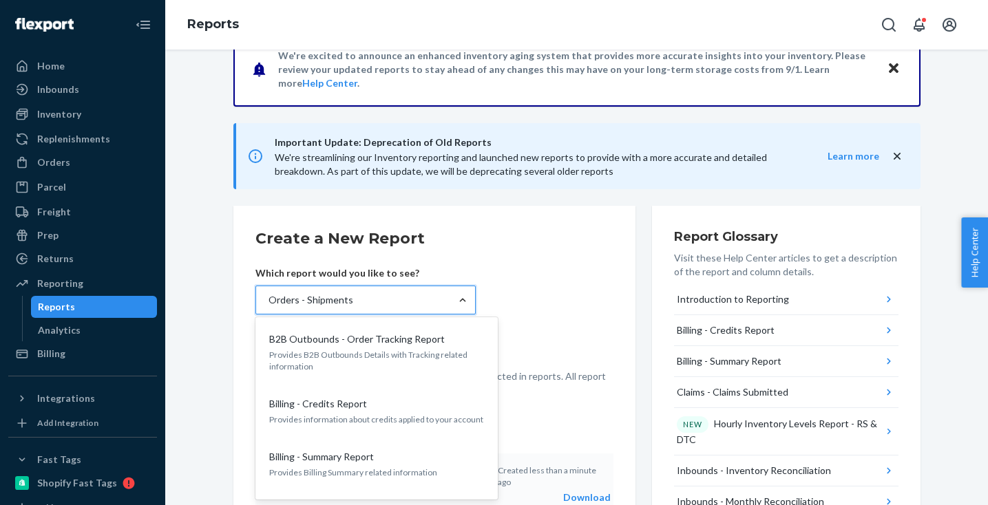
click at [320, 302] on div "Orders - Shipments" at bounding box center [310, 300] width 85 height 14
click at [268, 302] on input "option Orders - Shipments, selected. option B2B Outbounds - Order Tracking Repo…" at bounding box center [267, 300] width 1 height 14
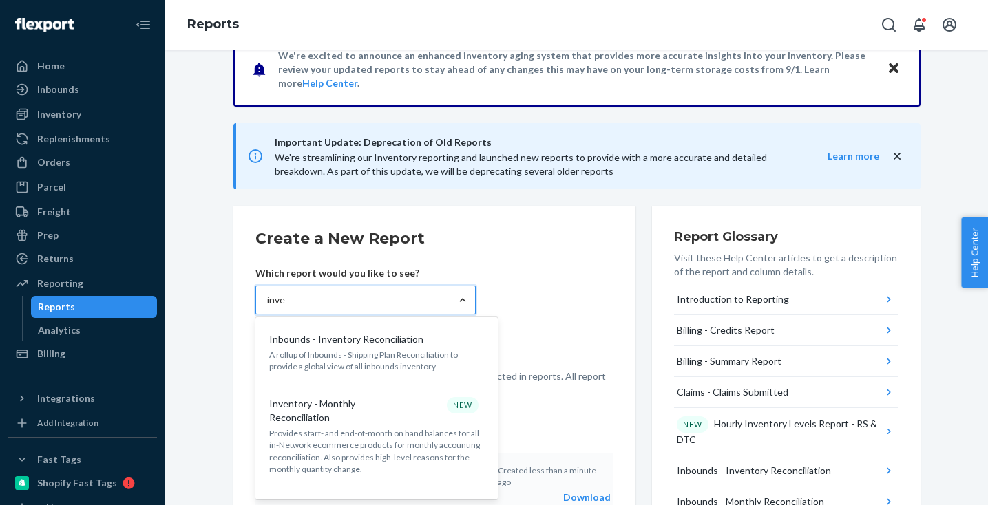
type input "inven"
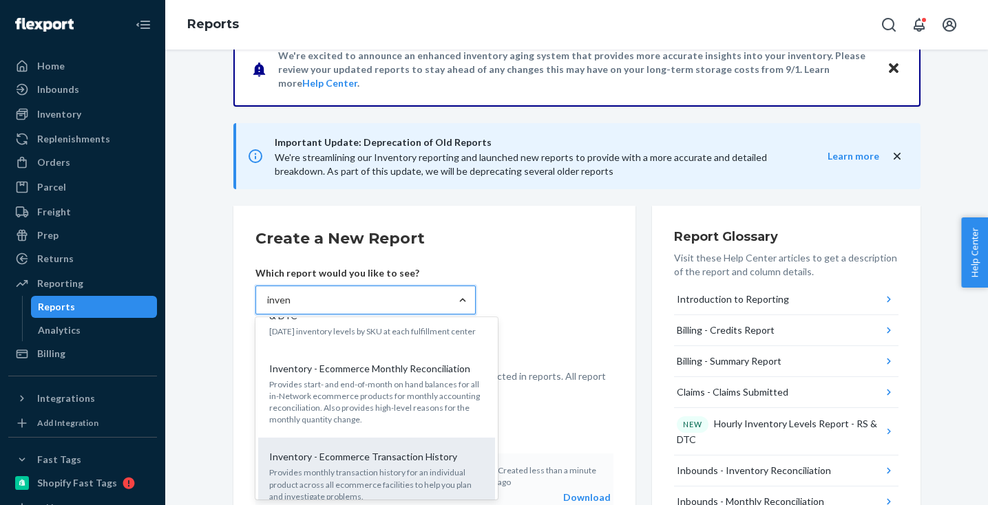
scroll to position [429, 0]
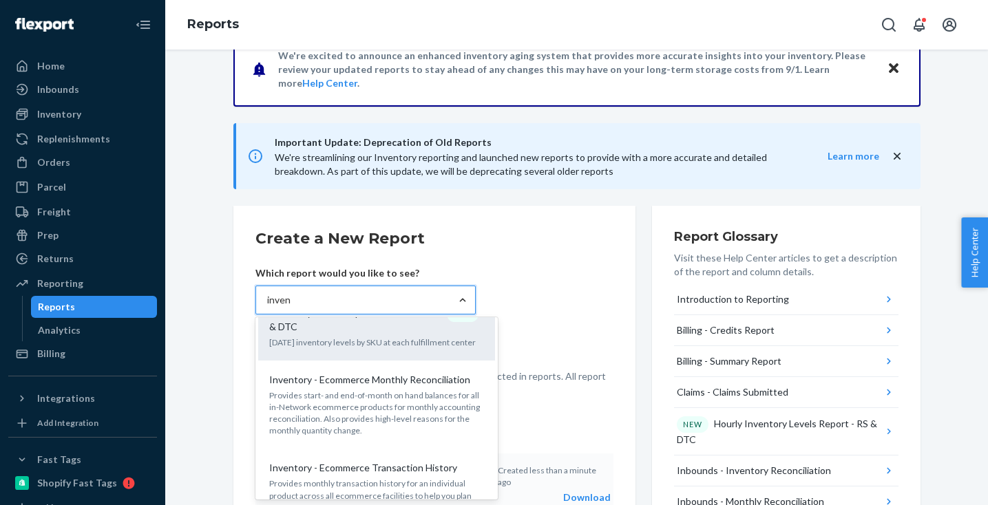
click at [341, 346] on p "Today's inventory levels by SKU at each fulfillment center" at bounding box center [376, 343] width 215 height 12
click at [291, 307] on input "inven" at bounding box center [279, 300] width 24 height 14
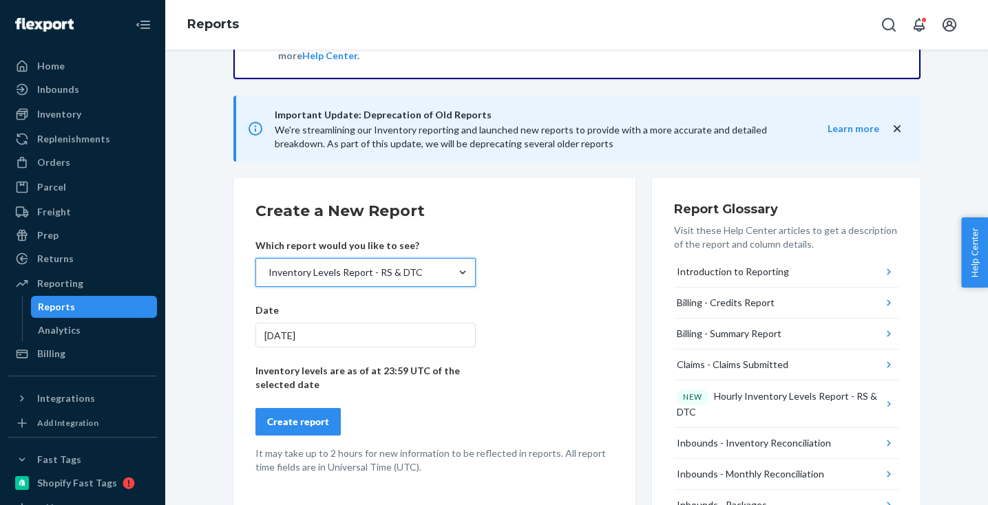
scroll to position [67, 0]
click at [307, 414] on div "Create report" at bounding box center [298, 421] width 62 height 14
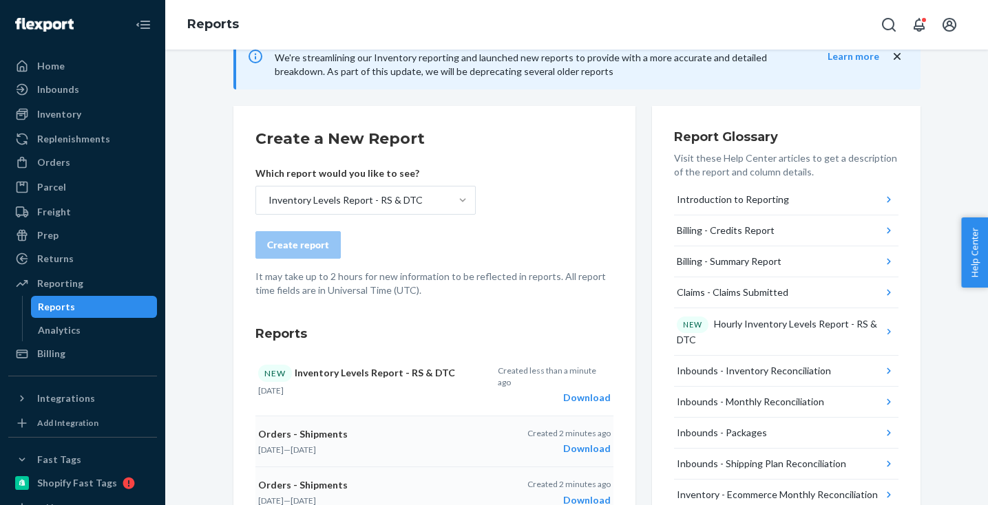
scroll to position [147, 0]
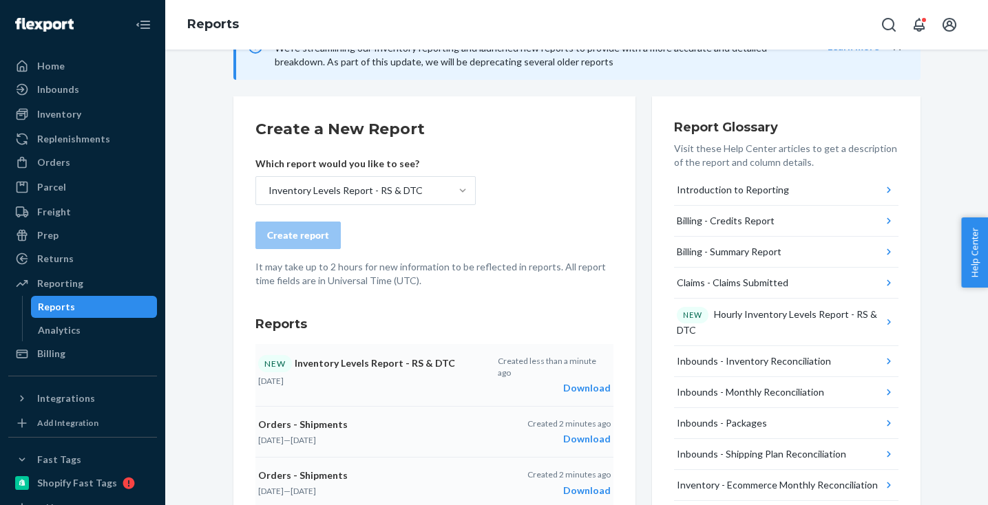
click at [586, 381] on div "Download" at bounding box center [554, 388] width 112 height 14
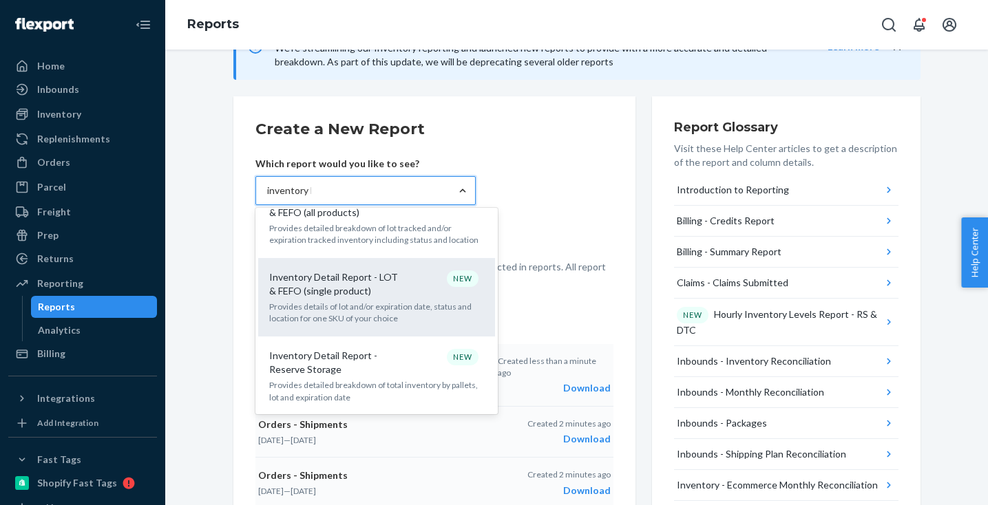
scroll to position [0, 0]
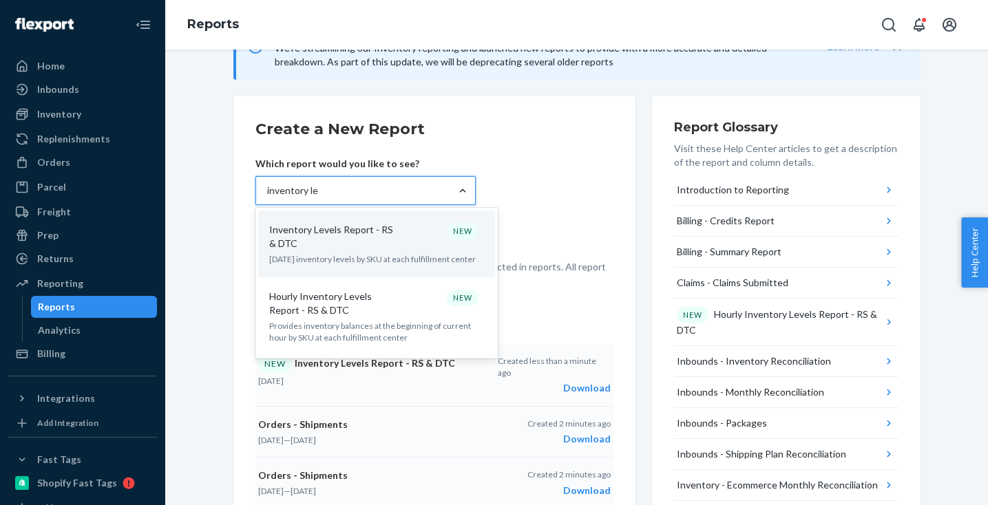
type input "inventory lev"
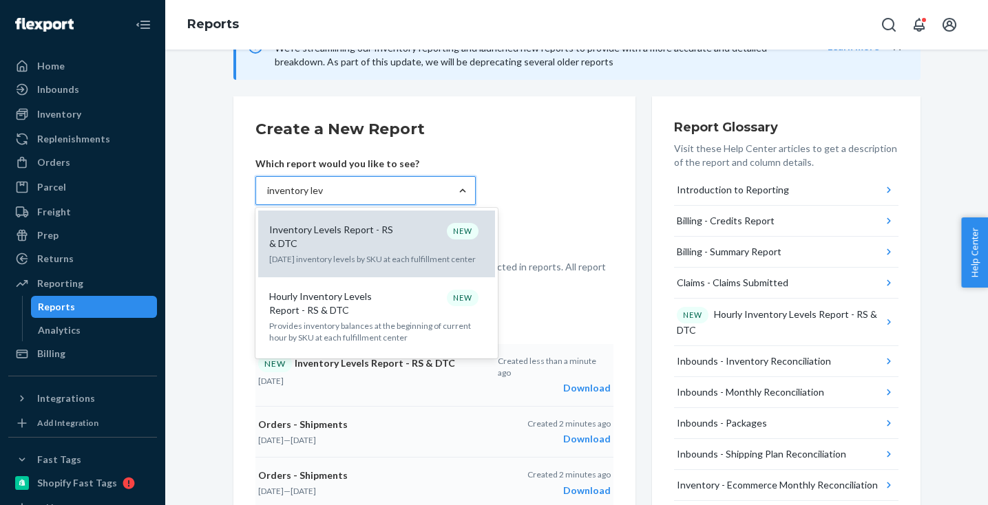
click at [342, 237] on p "Inventory Levels Report - RS & DTC" at bounding box center [335, 237] width 132 height 28
click at [323, 198] on input "inventory lev" at bounding box center [295, 191] width 56 height 14
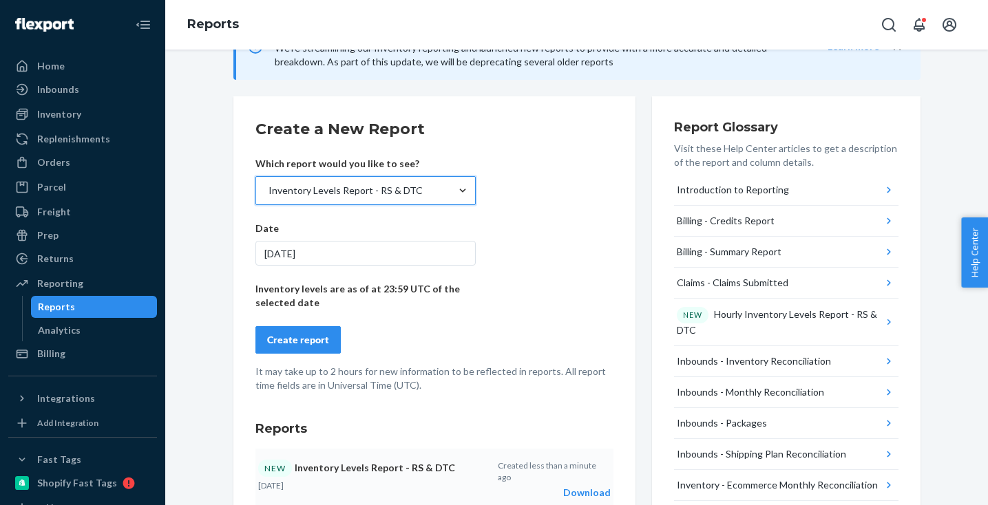
click at [306, 249] on div "8/22/2025" at bounding box center [365, 253] width 220 height 25
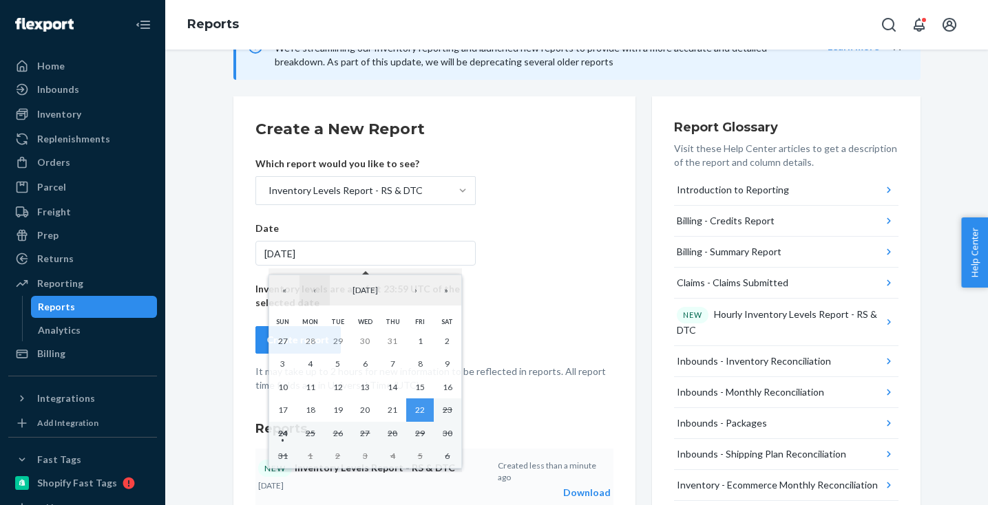
click at [319, 290] on button "‹" at bounding box center [314, 290] width 30 height 30
click at [396, 431] on abbr "31" at bounding box center [392, 433] width 10 height 10
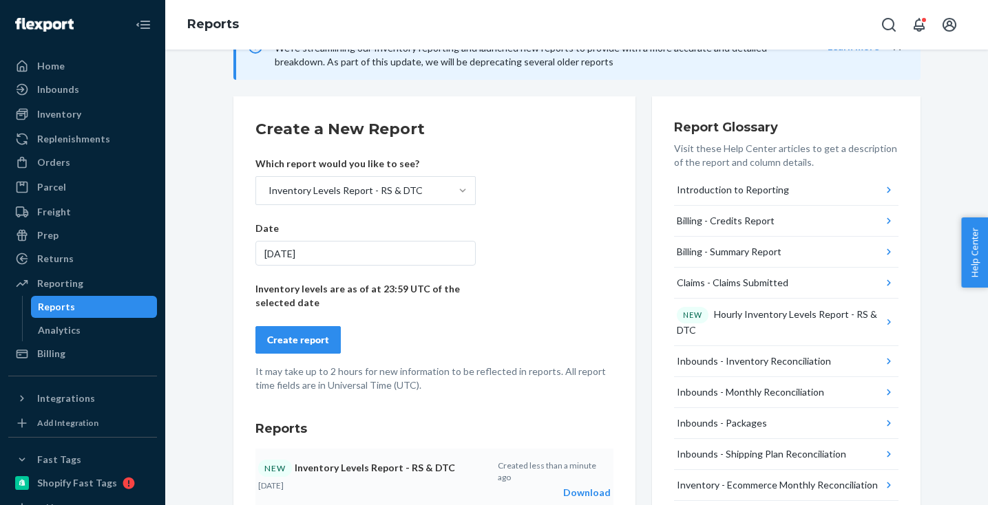
click at [306, 340] on div "Create report" at bounding box center [298, 340] width 62 height 14
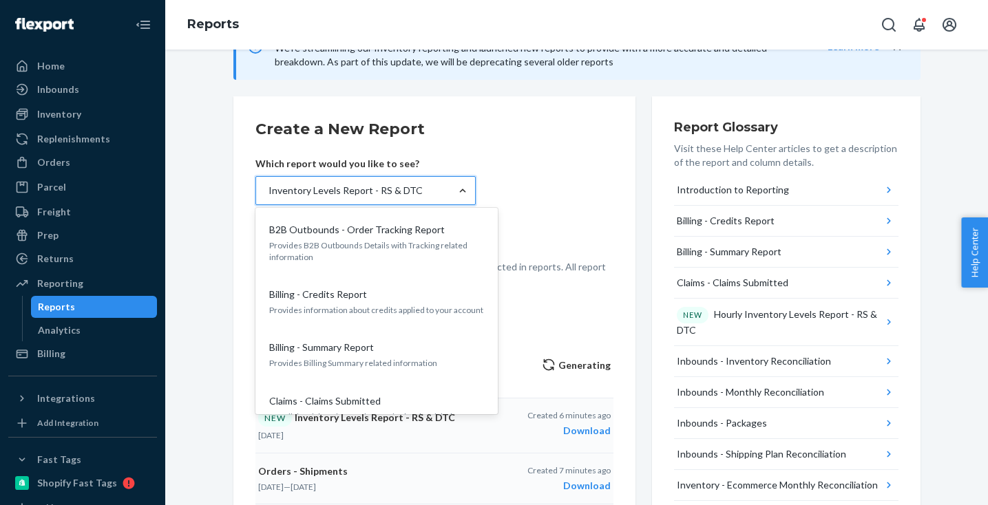
click at [348, 198] on div "Inventory Levels Report - RS & DTC" at bounding box center [353, 191] width 194 height 28
click at [268, 198] on input "option Inventory Levels Report - RS & DTC, selected. option B2B Outbounds - Ord…" at bounding box center [267, 191] width 1 height 14
click at [576, 362] on p "Generating" at bounding box center [576, 365] width 69 height 14
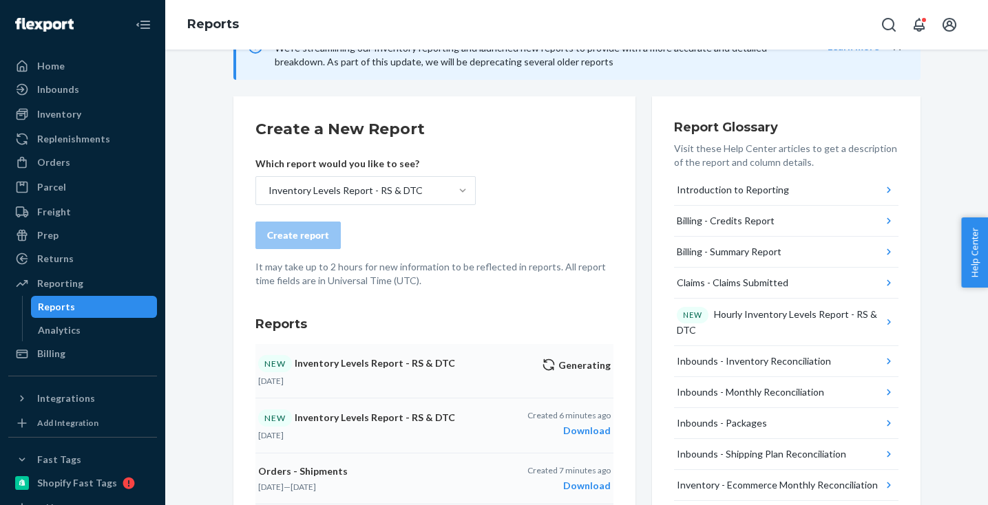
click at [551, 365] on icon "button" at bounding box center [549, 365] width 14 height 14
click at [390, 193] on div "Inventory Levels Report - RS & DTC" at bounding box center [345, 191] width 154 height 14
click at [268, 193] on input "Inventory Levels Report - RS & DTC" at bounding box center [267, 191] width 1 height 14
click at [347, 198] on div "Inventory Levels Report - RS & DTC" at bounding box center [353, 191] width 194 height 28
click at [268, 198] on input "option Inventory Levels Report - RS & DTC, selected. 0 results available. Selec…" at bounding box center [267, 191] width 1 height 14
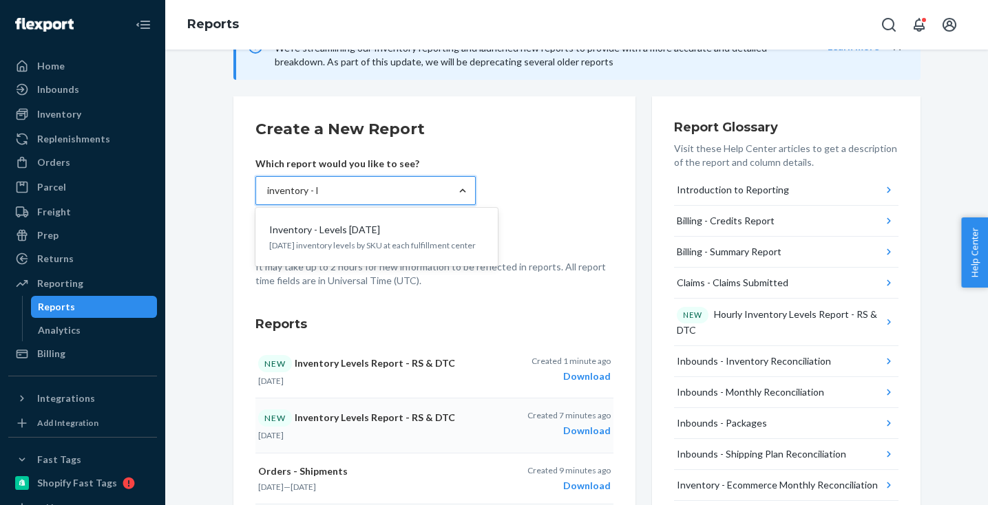
type input "inventory - le"
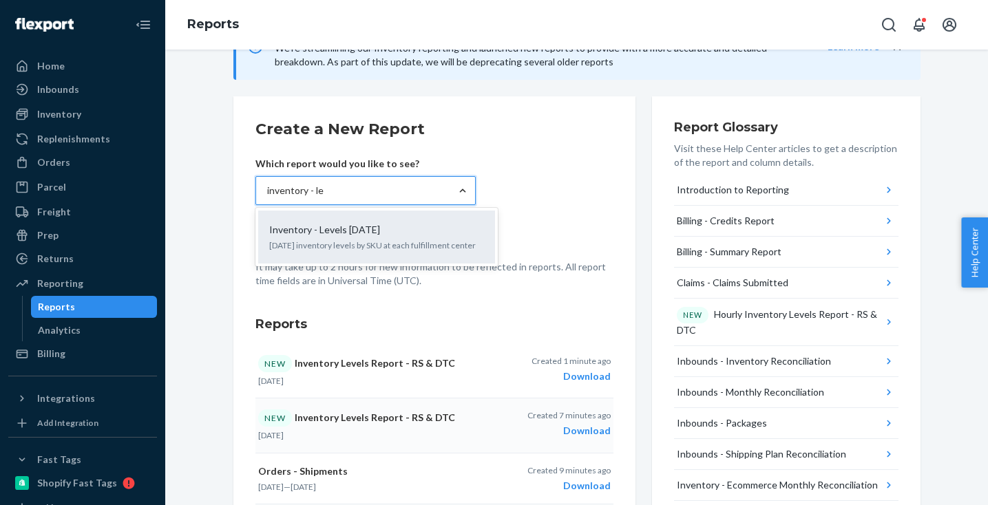
click at [392, 247] on p "Today's inventory levels by SKU at each fulfillment center" at bounding box center [376, 245] width 215 height 12
click at [323, 198] on input "inventory - le" at bounding box center [295, 191] width 56 height 14
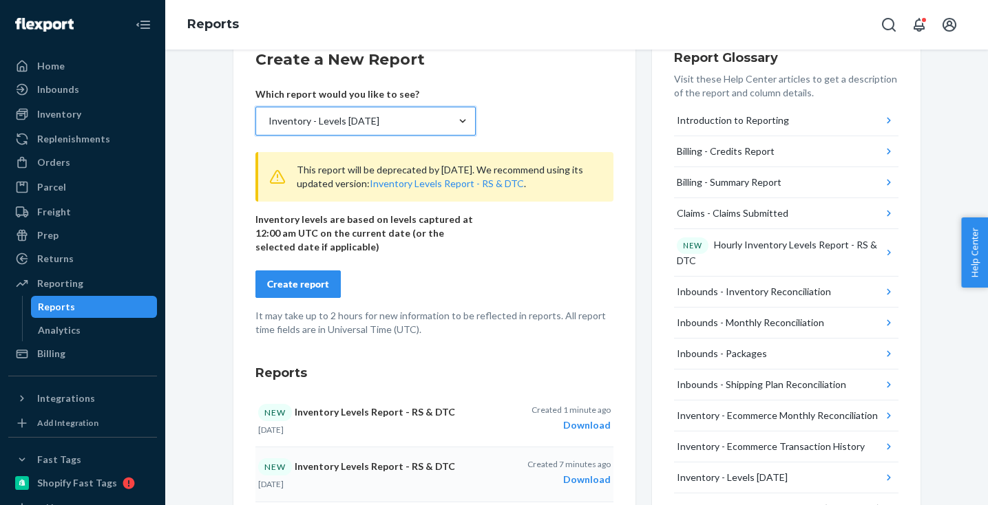
scroll to position [219, 0]
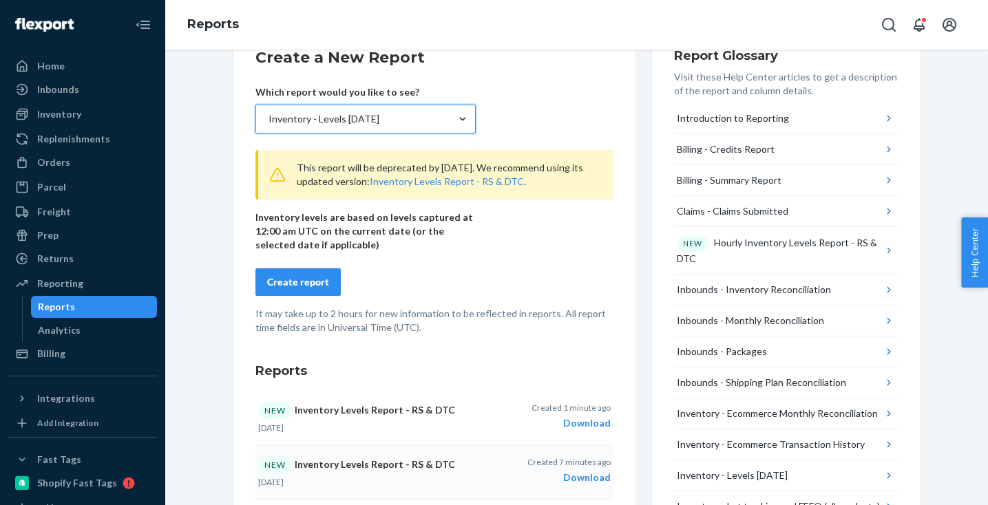
click at [378, 116] on div "Inventory - Levels Today" at bounding box center [353, 119] width 194 height 28
click at [268, 116] on input "option Inventory - Levels Today, selected. 0 results available. Select is focus…" at bounding box center [267, 119] width 1 height 14
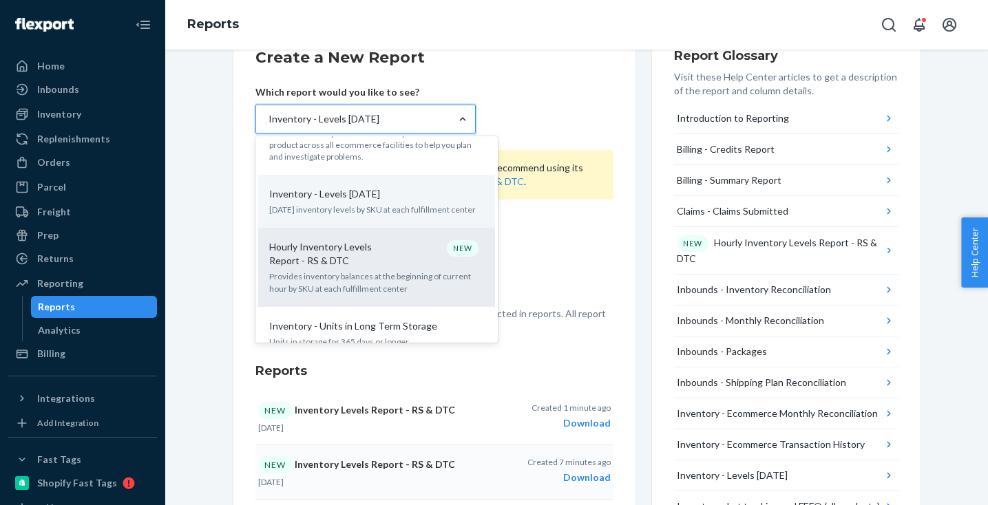
scroll to position [1019, 0]
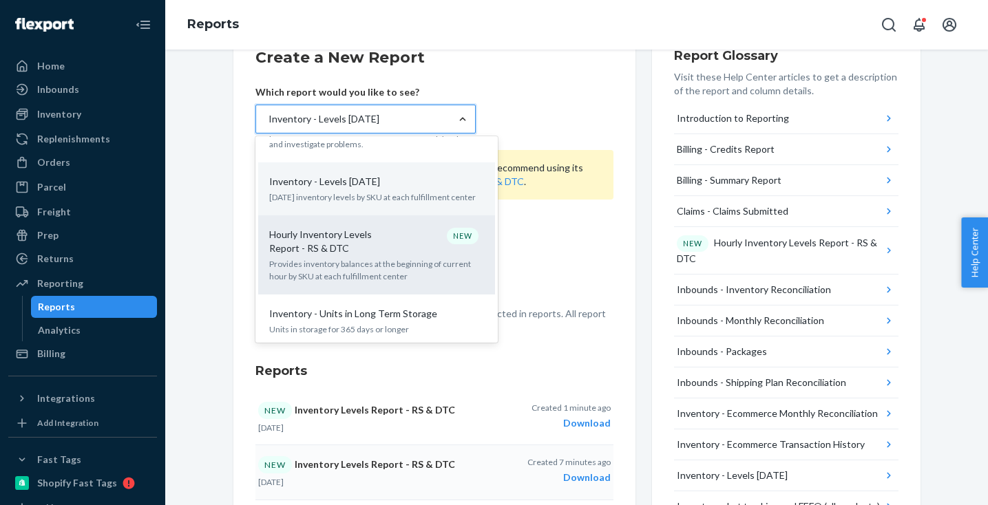
click at [354, 258] on p "Provides inventory balances at the beginning of current hour by SKU at each ful…" at bounding box center [376, 269] width 215 height 23
click at [268, 126] on input "option Inventory - Levels Today, selected. option Hourly Inventory Levels Repor…" at bounding box center [267, 119] width 1 height 14
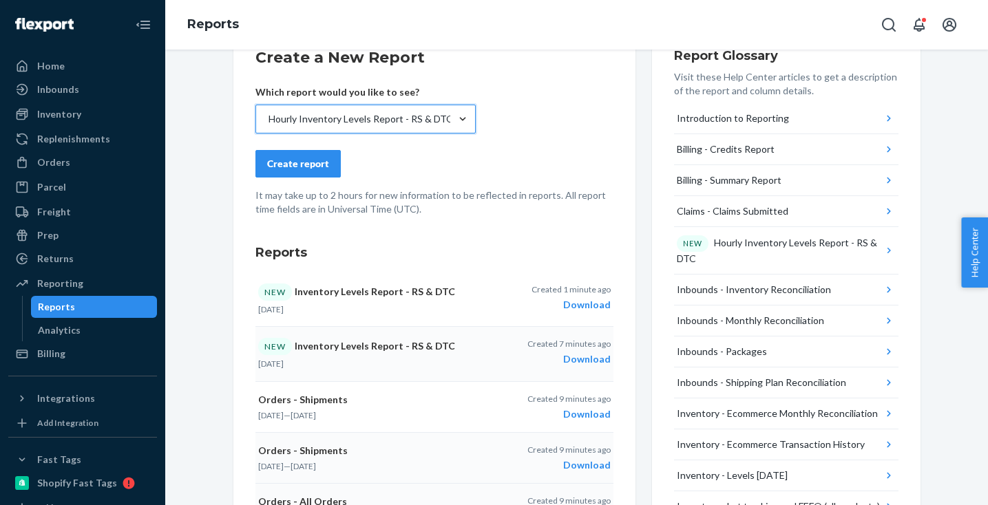
click at [354, 125] on div "Hourly Inventory Levels Report - RS & DTC" at bounding box center [360, 119] width 184 height 14
click at [268, 125] on input "option Hourly Inventory Levels Report - RS & DTC, selected. 0 results available…" at bounding box center [267, 119] width 1 height 14
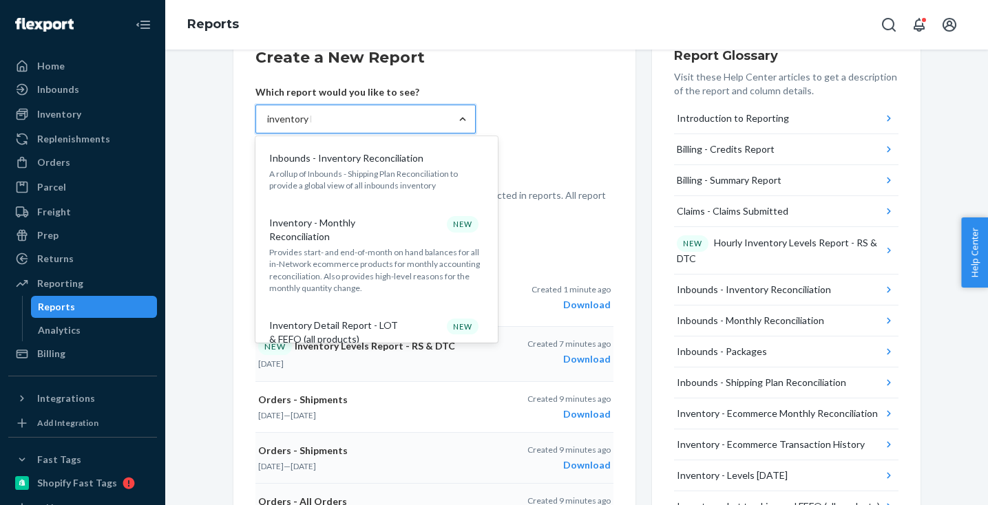
type input "inventory le"
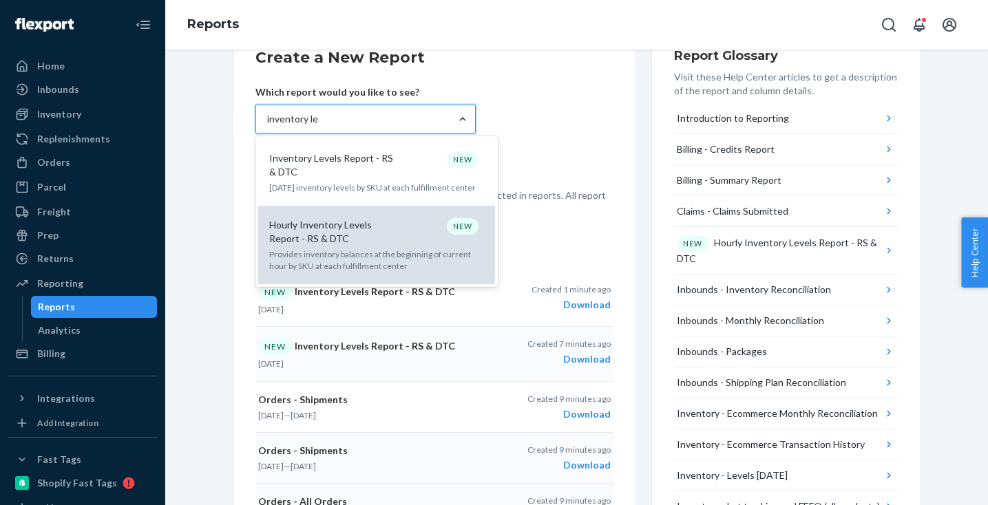
click at [363, 240] on p "Hourly Inventory Levels Report - RS & DTC" at bounding box center [335, 232] width 132 height 28
click at [319, 126] on input "inventory le" at bounding box center [293, 119] width 52 height 14
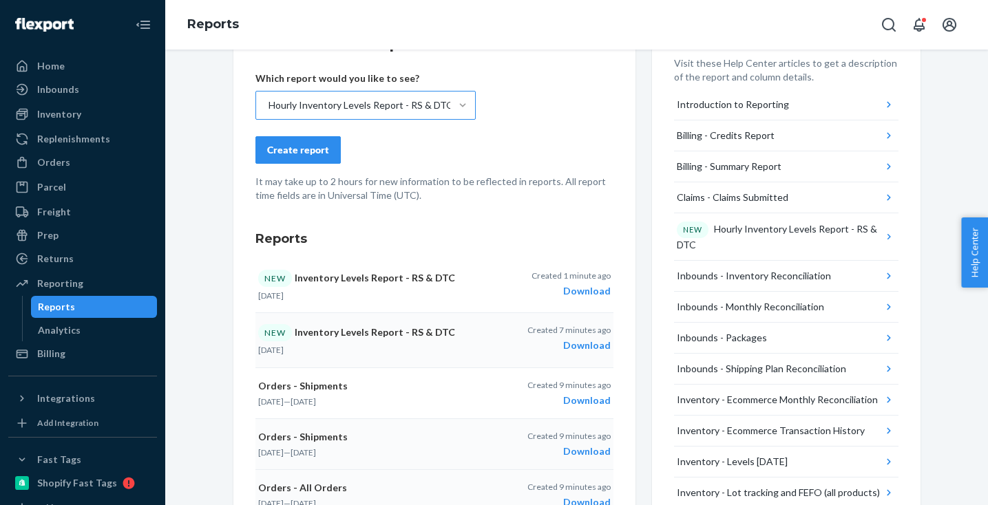
click at [455, 220] on div "Create a New Report Which report would you like to see? Hourly Inventory Levels…" at bounding box center [434, 419] width 358 height 773
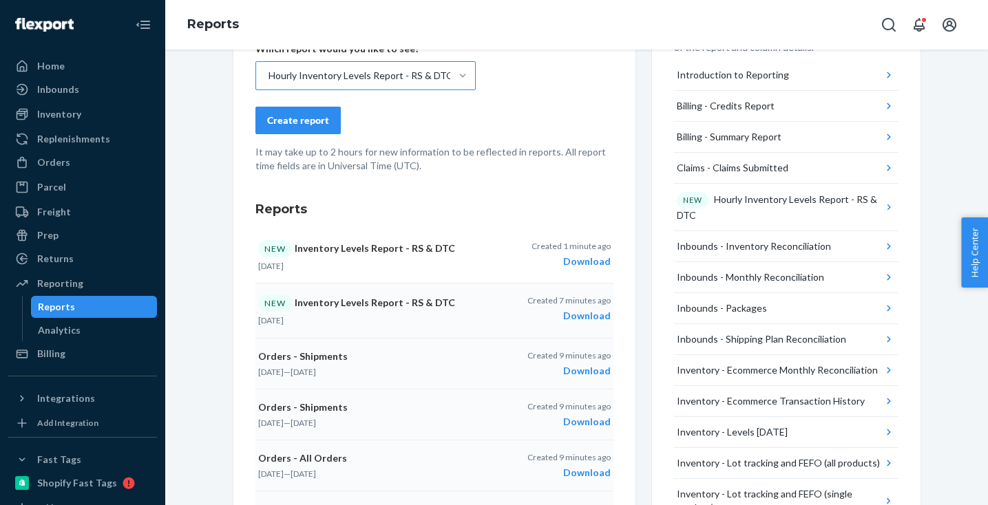
scroll to position [266, 0]
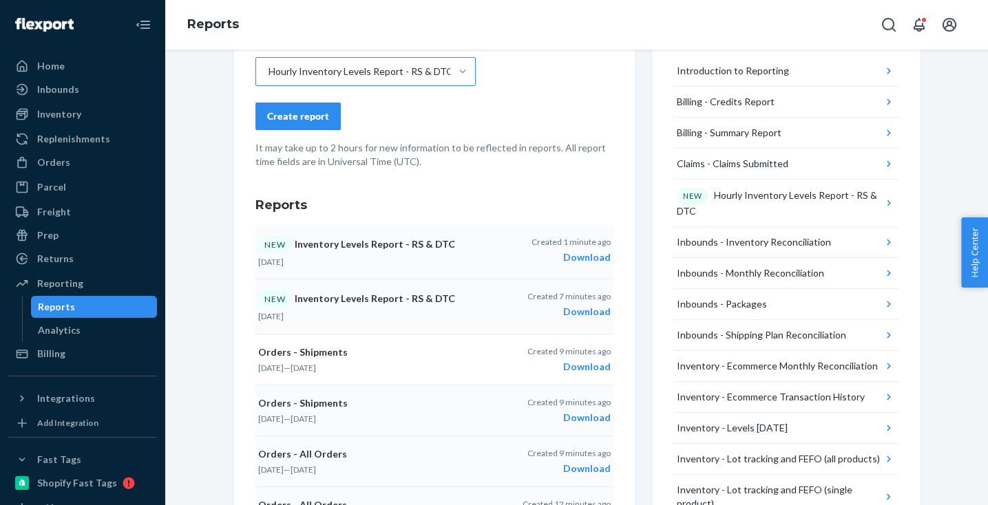
click at [580, 259] on div "Download" at bounding box center [570, 258] width 79 height 14
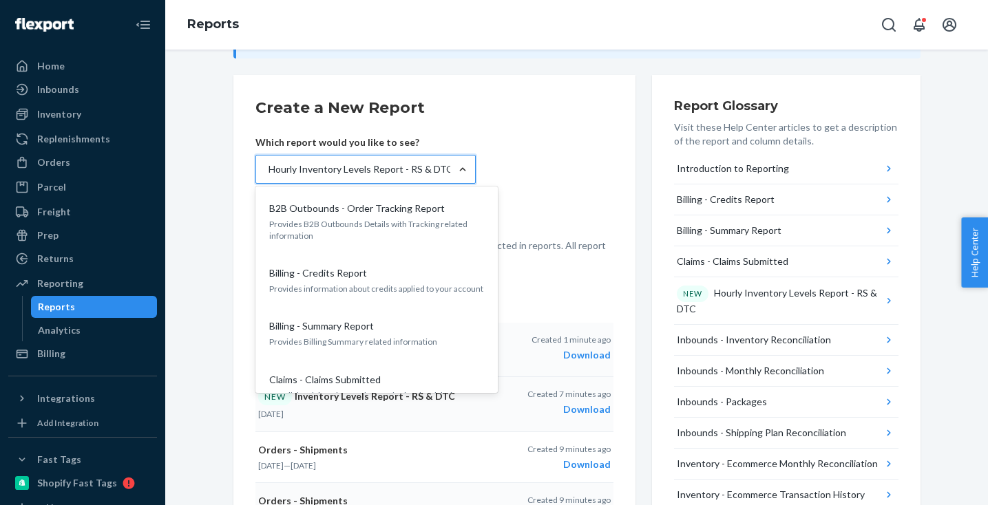
click at [436, 162] on div "Hourly Inventory Levels Report - RS & DTC" at bounding box center [353, 170] width 194 height 28
click at [268, 162] on input "option Hourly Inventory Levels Report - RS & DTC, selected. option Hourly Inven…" at bounding box center [267, 169] width 1 height 14
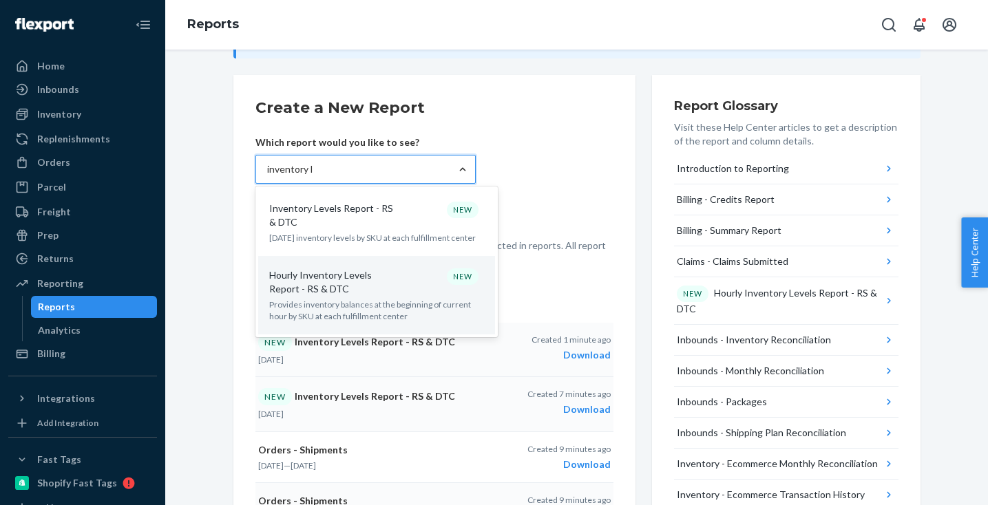
scroll to position [0, 0]
type input "inventory le"
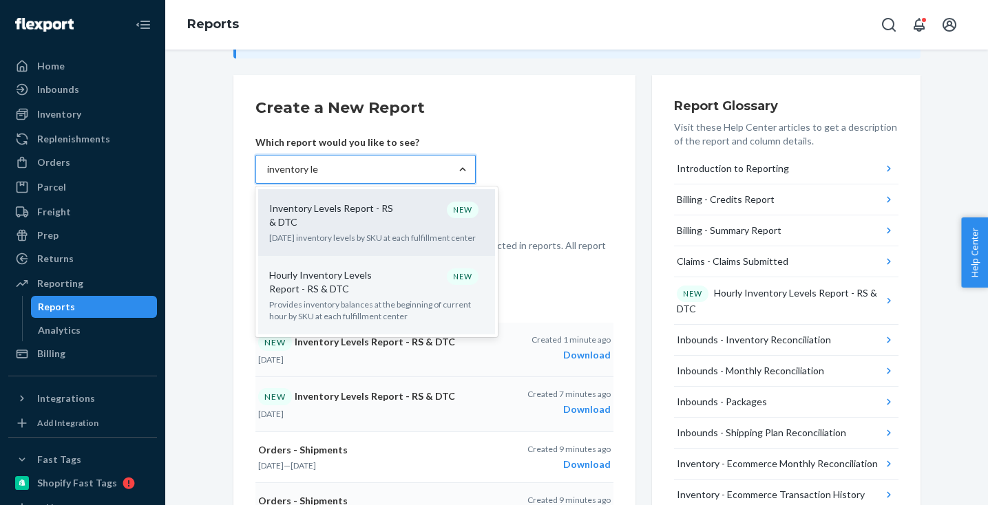
click at [356, 220] on p "Inventory Levels Report - RS & DTC" at bounding box center [335, 216] width 132 height 28
click at [319, 176] on input "inventory le" at bounding box center [293, 169] width 52 height 14
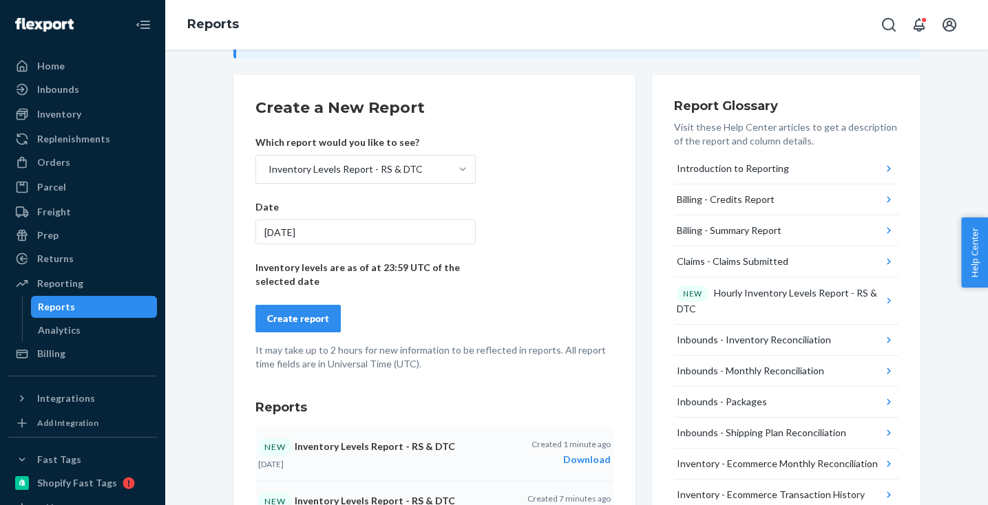
click at [299, 233] on div "8/22/2025" at bounding box center [365, 232] width 220 height 25
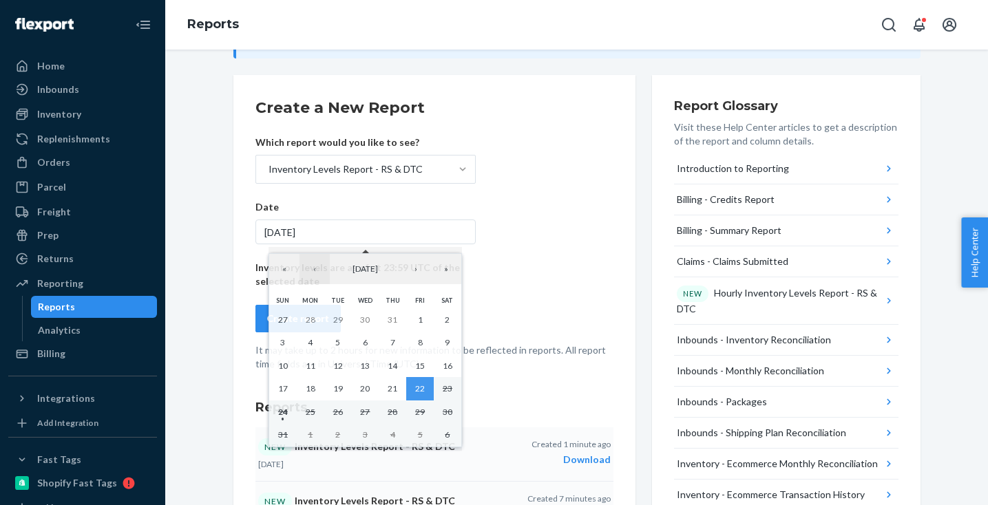
click at [317, 266] on button "‹" at bounding box center [314, 269] width 30 height 30
click at [313, 407] on abbr "30" at bounding box center [311, 412] width 10 height 10
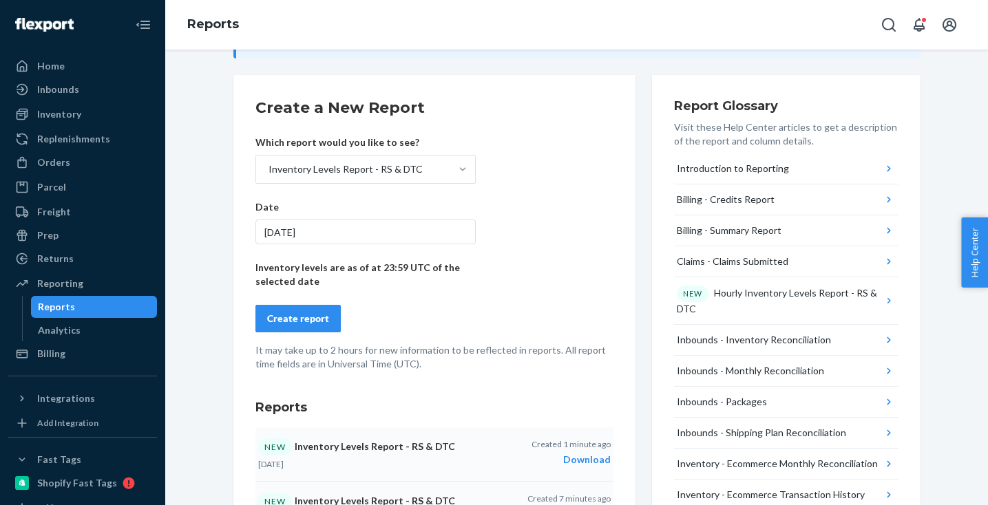
click at [315, 322] on div "Create report" at bounding box center [298, 319] width 62 height 14
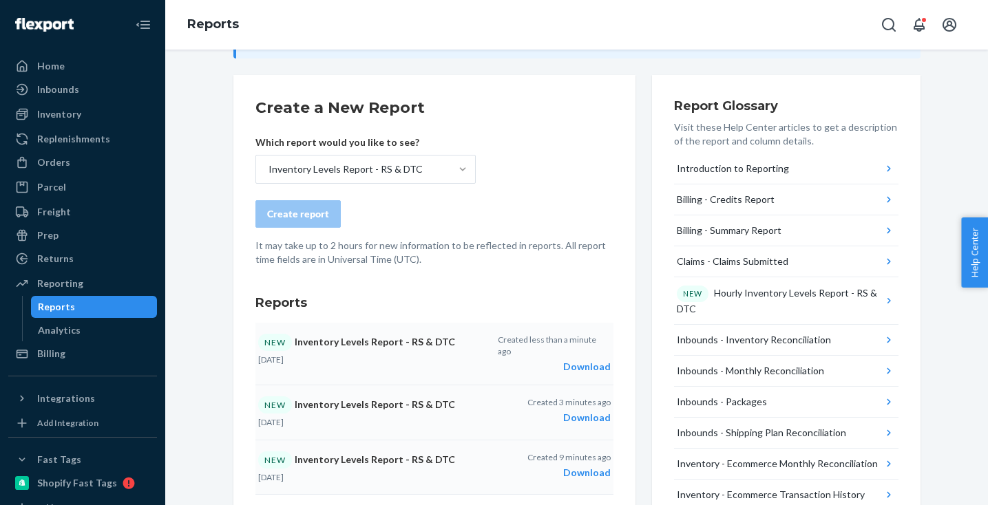
click at [579, 360] on div "Download" at bounding box center [554, 367] width 112 height 14
